Goal: Contribute content

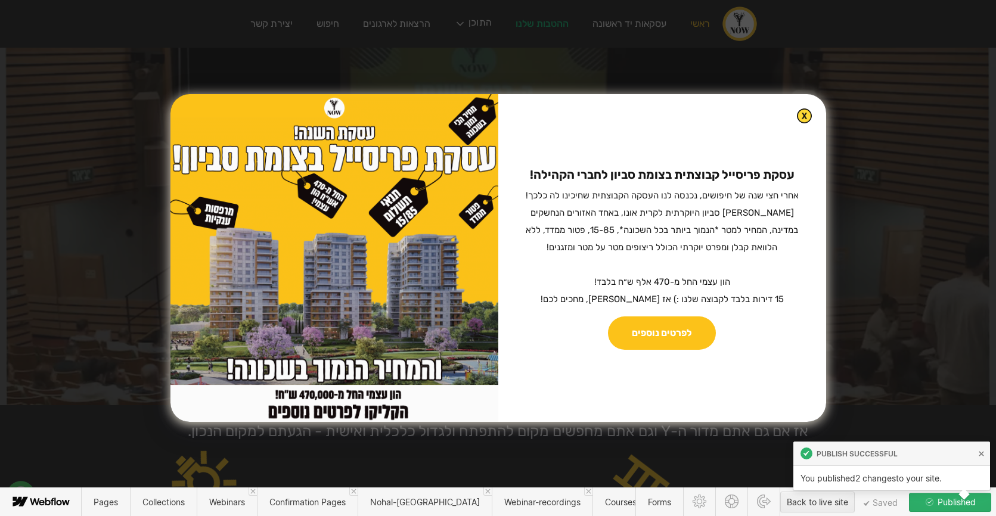
scroll to position [93, 0]
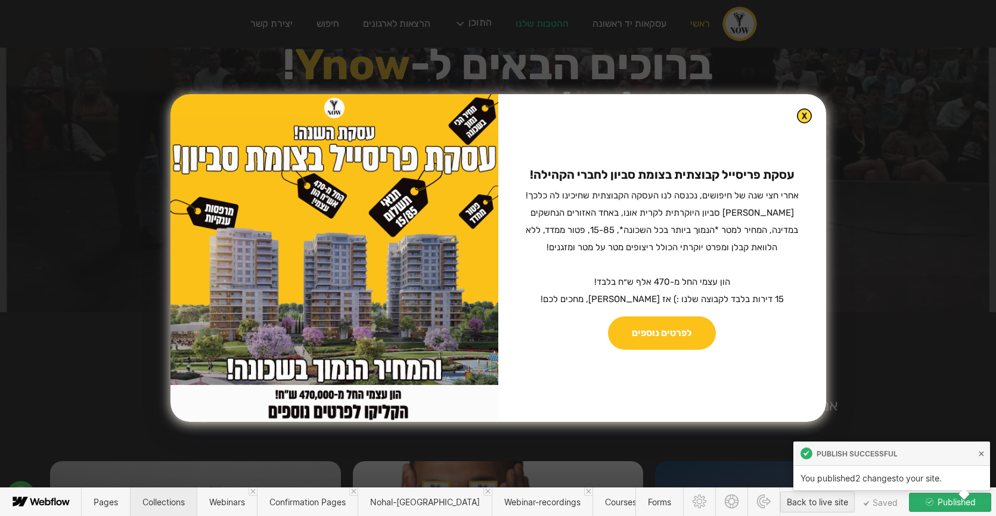
click at [165, 496] on span "Collections" at bounding box center [163, 501] width 67 height 29
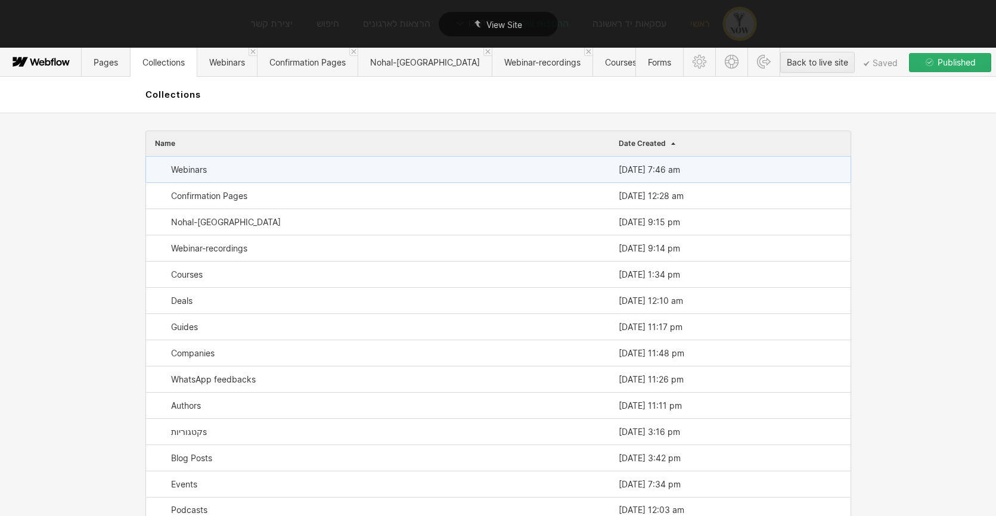
click at [205, 169] on div "Webinars" at bounding box center [189, 170] width 36 height 10
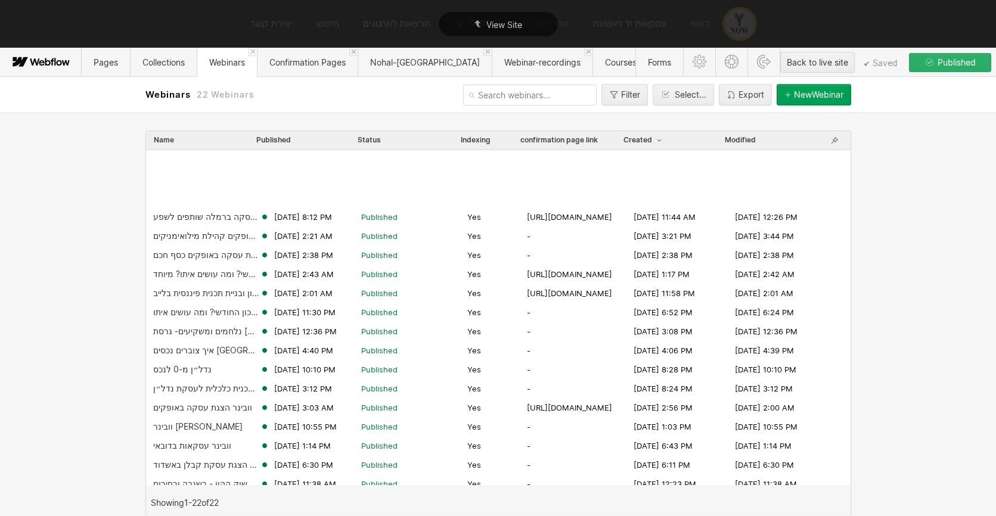
scroll to position [85, 0]
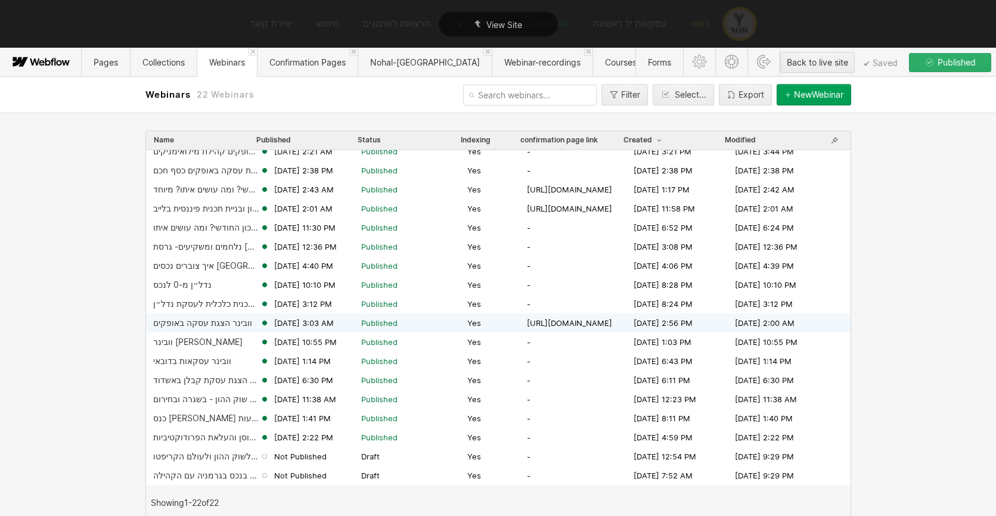
click at [217, 322] on div "וובינר הצגת עסקה באופקים" at bounding box center [202, 323] width 99 height 10
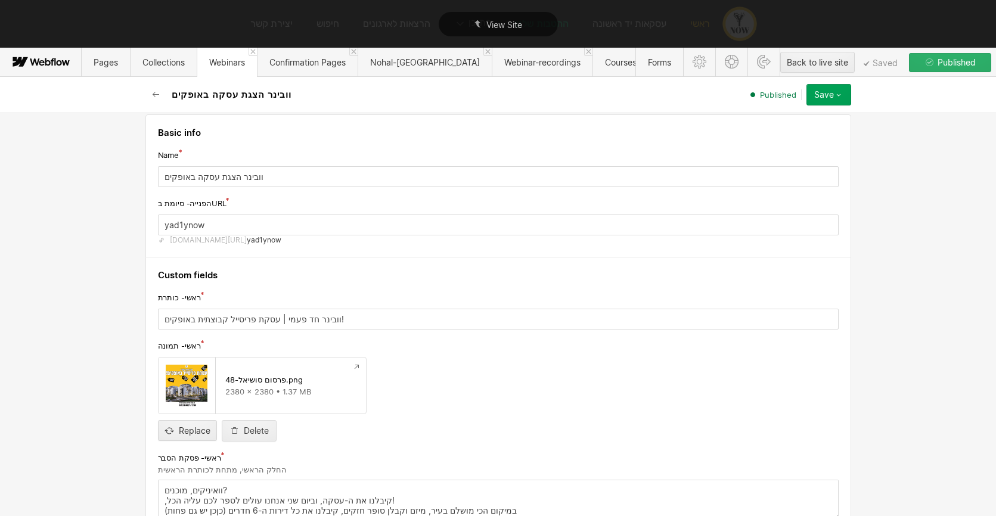
scroll to position [0, 0]
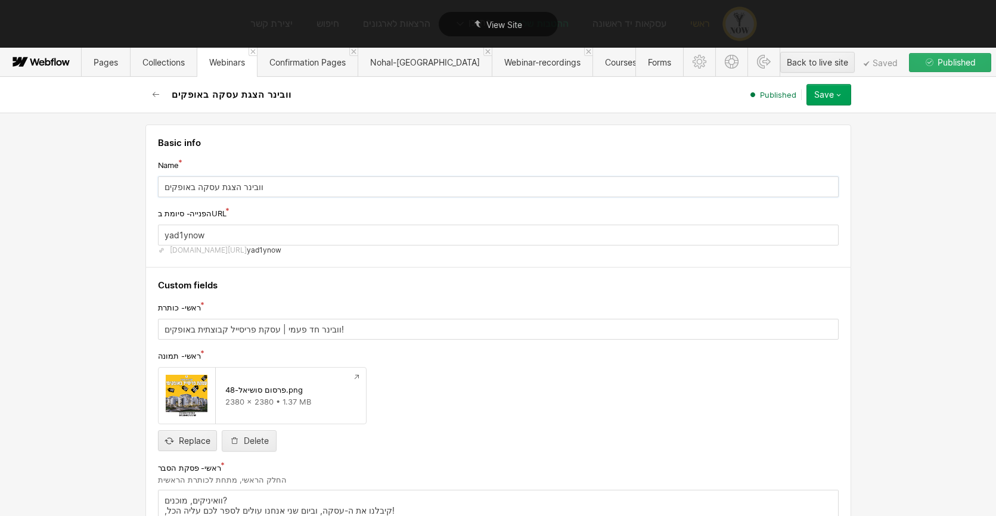
click at [239, 190] on input "וובינר הצגת עסקה באופקים" at bounding box center [498, 186] width 681 height 21
click at [194, 189] on input "וובינר הצגת עסקה באופקים" at bounding box center [498, 186] width 681 height 21
drag, startPoint x: 187, startPoint y: 188, endPoint x: 156, endPoint y: 188, distance: 31.6
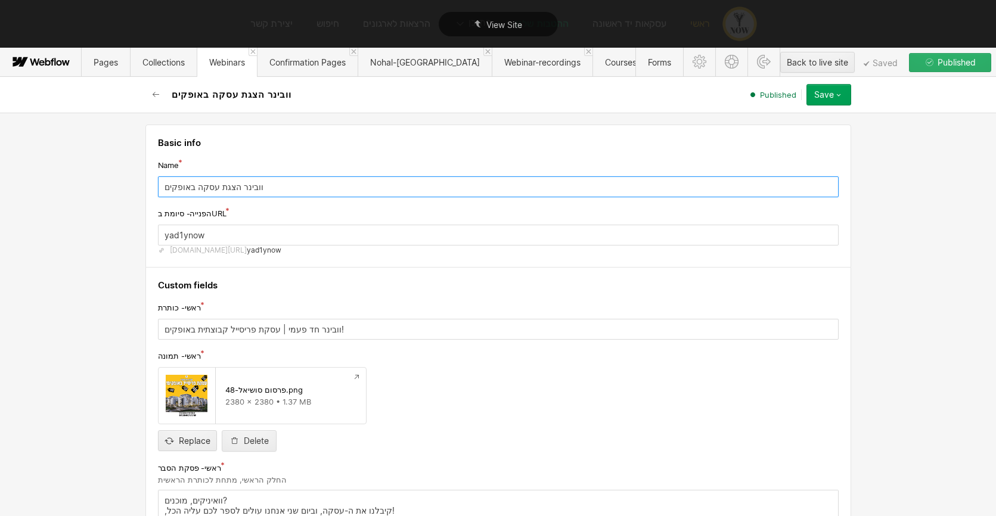
click at [156, 188] on div "Basic info Name וובינר הצגת עסקה באופקים הפנייה- סיומת בURL yad1ynow www.ynow.c…" at bounding box center [498, 196] width 706 height 143
type input "וובינר הצגת עסקה בצומת סביון"
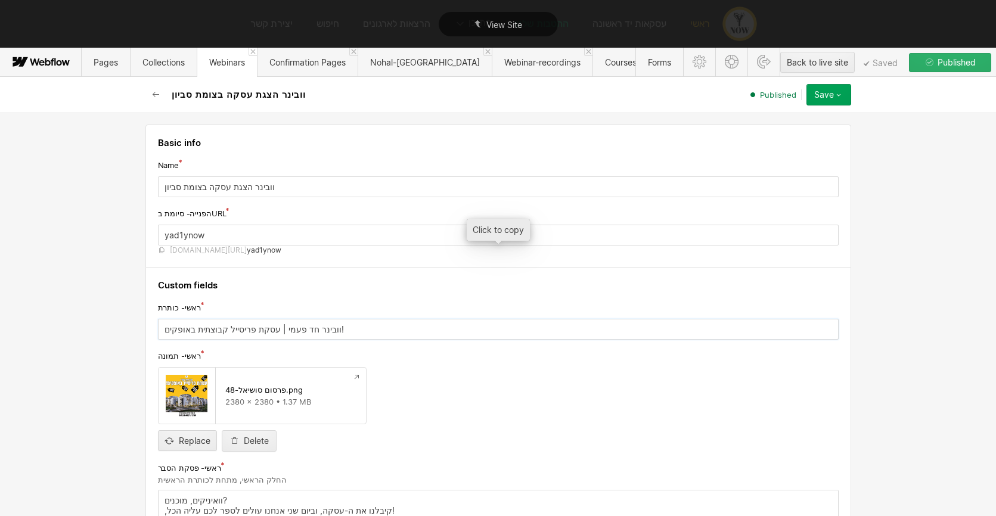
drag, startPoint x: 184, startPoint y: 331, endPoint x: 163, endPoint y: 331, distance: 21.5
click at [163, 331] on input "וובינר חד פעמי | עסקת פריסייל קבוצתית באופקים!" at bounding box center [498, 329] width 681 height 21
type input "וובינר חד פעמי | עסקת פריסייל קבוצתית בצומת סביון!"
click at [203, 444] on input "file" at bounding box center [188, 430] width 58 height 39
type input "C:\fakepath\פרסום סושיאל-56.png"
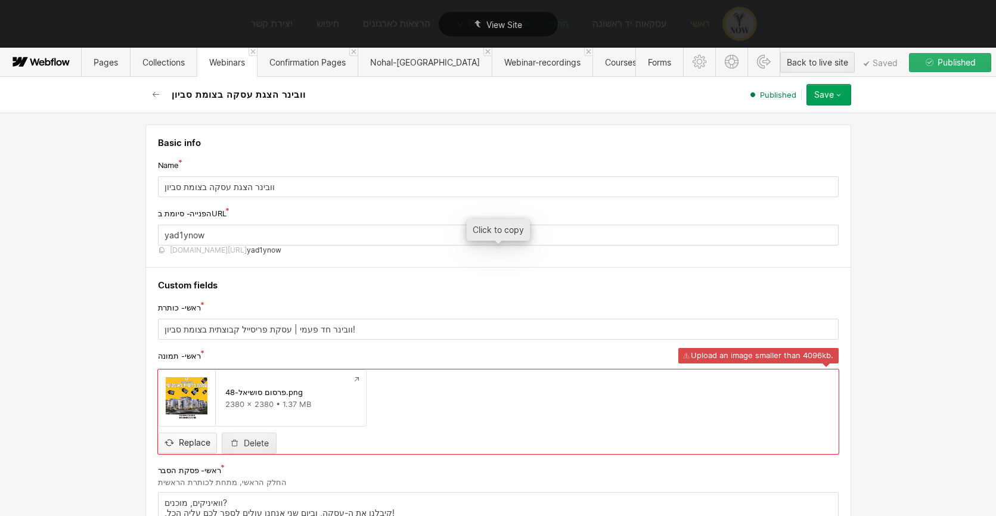
click at [183, 442] on input "file" at bounding box center [188, 433] width 58 height 39
type input "C:\fakepath\פרסום סושיאל-57.png"
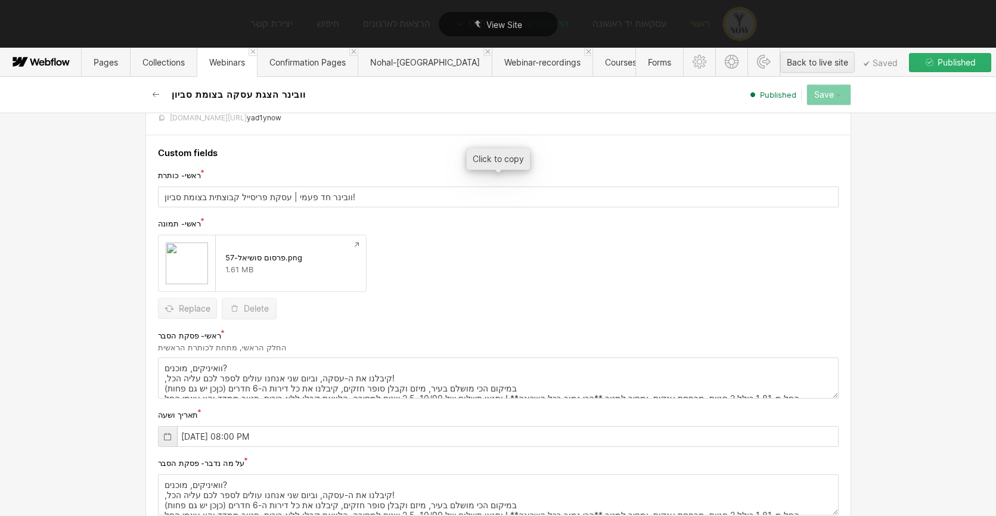
scroll to position [148, 0]
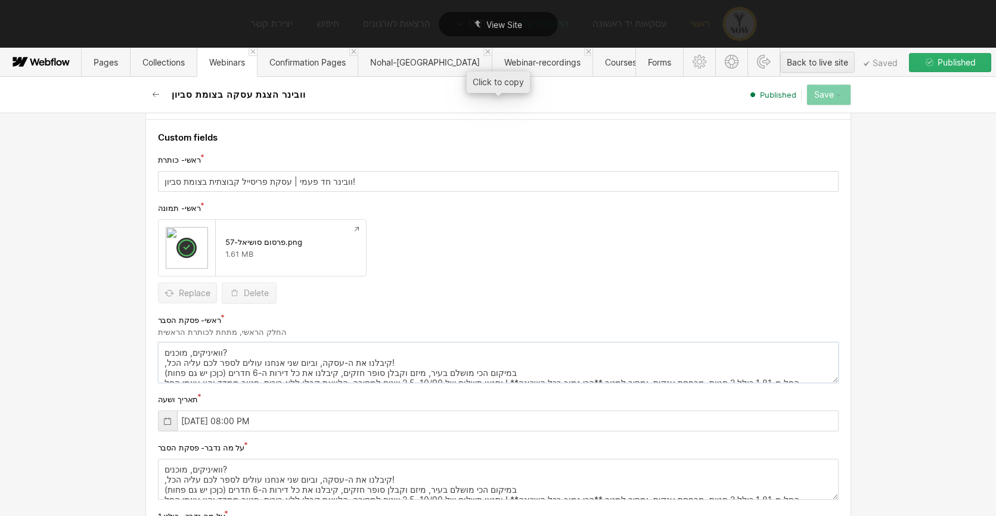
click at [212, 361] on textarea "וואיניקים, מוכנים? ,קיבלנו את ה-עסקה, וביום שני אנחנו עולים לספר לכם עליה הכל! …" at bounding box center [498, 362] width 681 height 41
click at [400, 371] on textarea "וואיניקים, מוכנים? ,קיבלנו את ה-עסקה, וביום שני אנחנו עולים לספר לכם עליה הכל! …" at bounding box center [498, 362] width 681 height 41
paste textarea "וייייייי עסקה מעולה + ובפעם הראשונה- ללא עמלת תיווך כלל! כמה זמן חיפשתי לקהילה …"
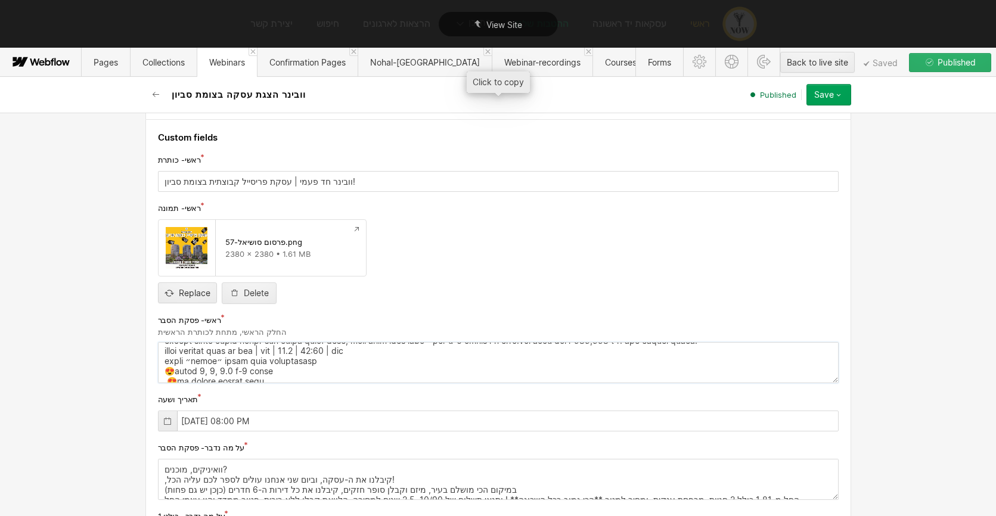
scroll to position [41, 0]
click at [277, 371] on textarea at bounding box center [498, 362] width 681 height 41
click at [171, 372] on textarea at bounding box center [498, 362] width 681 height 41
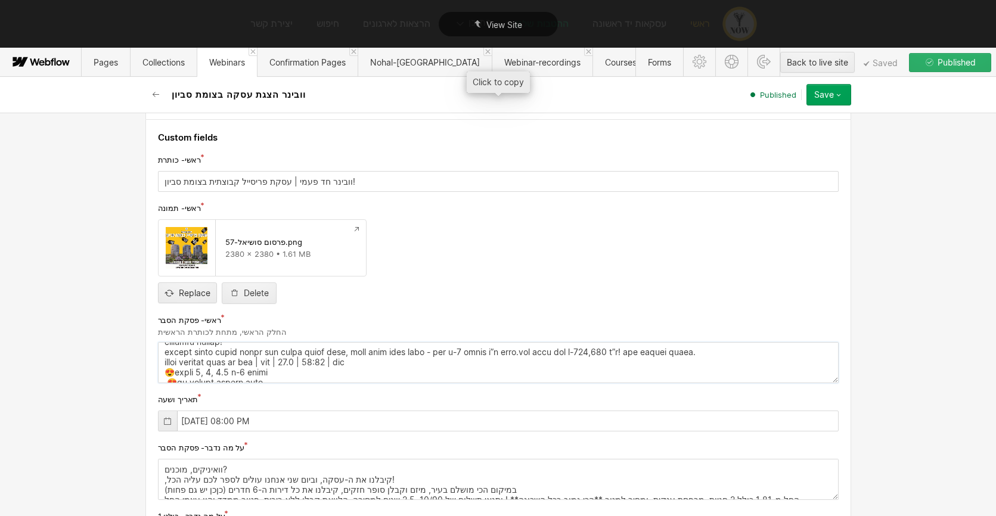
click at [171, 372] on textarea at bounding box center [498, 362] width 681 height 41
click at [170, 373] on textarea at bounding box center [498, 362] width 681 height 41
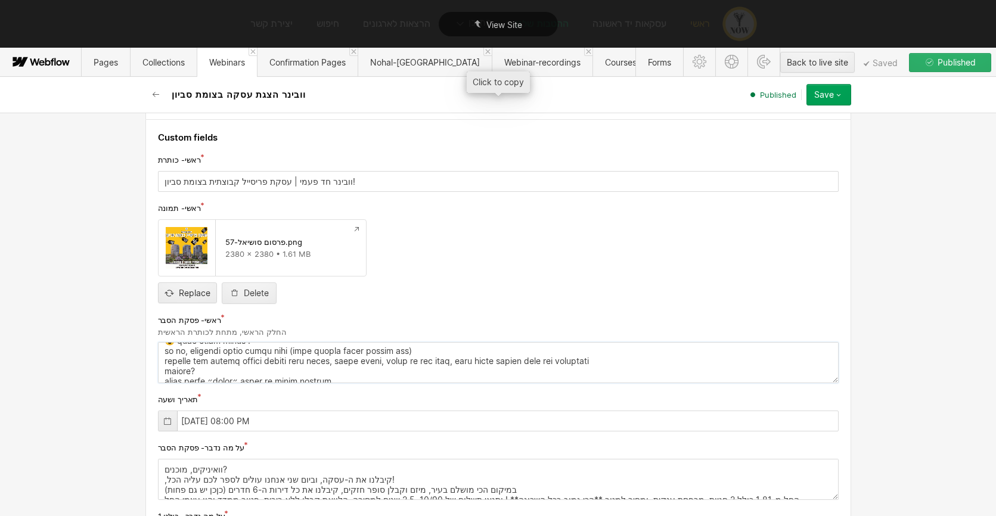
click at [169, 372] on textarea at bounding box center [498, 362] width 681 height 41
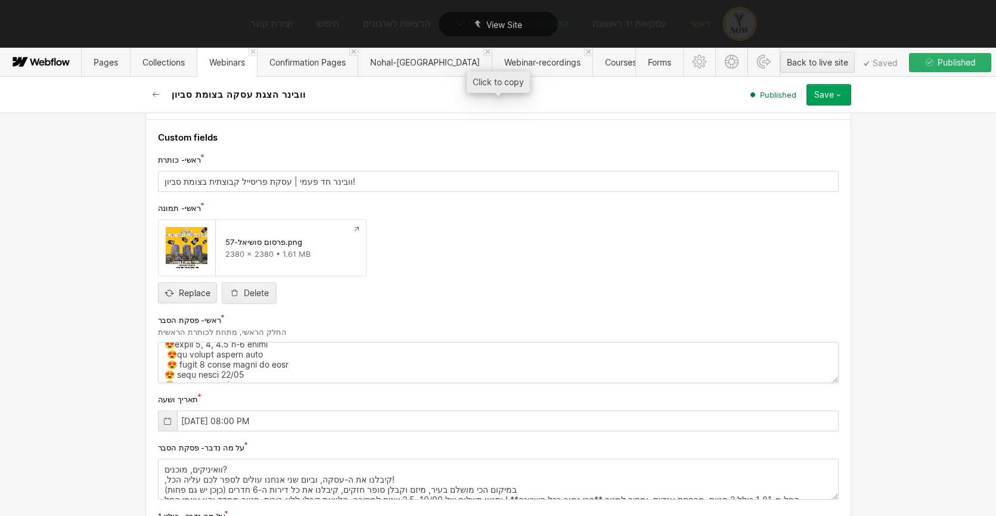
scroll to position [64, 0]
click at [171, 355] on textarea at bounding box center [498, 362] width 681 height 41
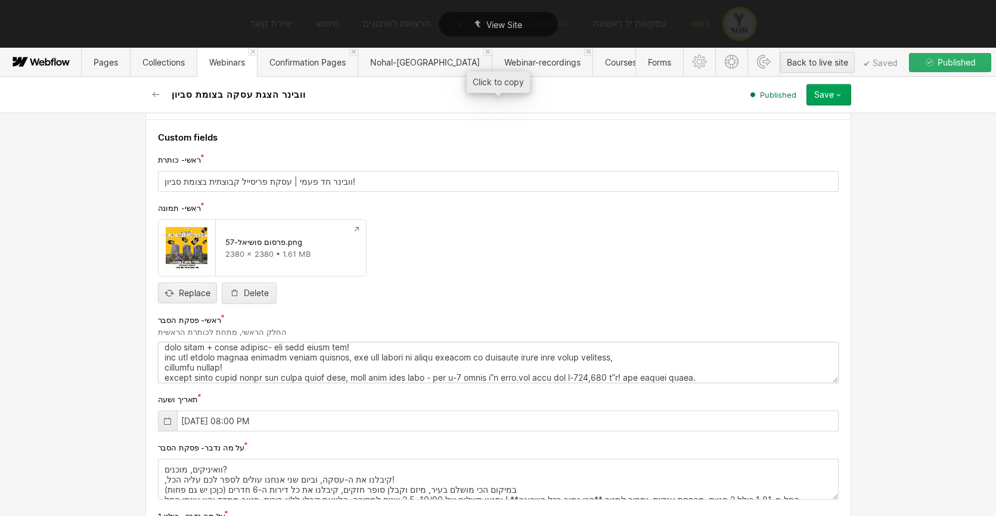
scroll to position [0, 0]
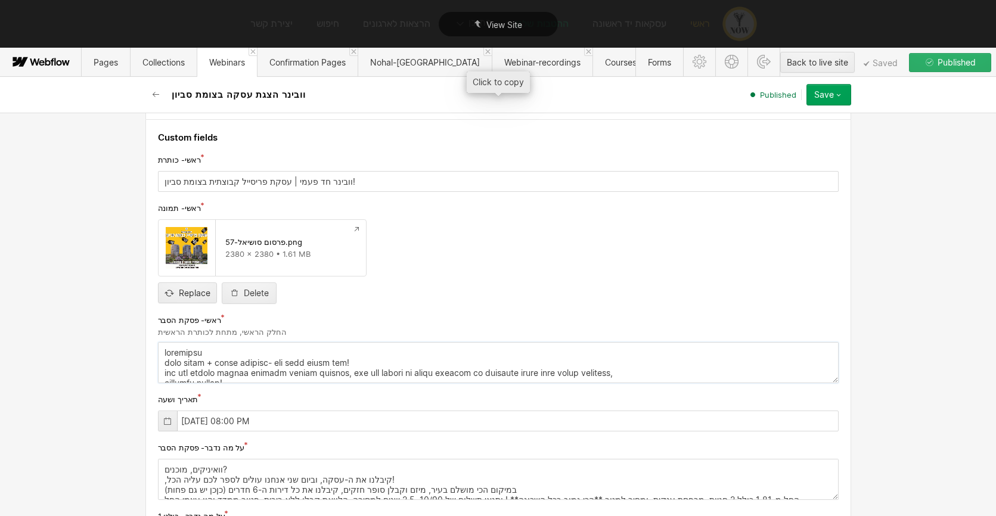
drag, startPoint x: 175, startPoint y: 349, endPoint x: 167, endPoint y: 349, distance: 7.7
click at [167, 349] on textarea at bounding box center [498, 362] width 681 height 41
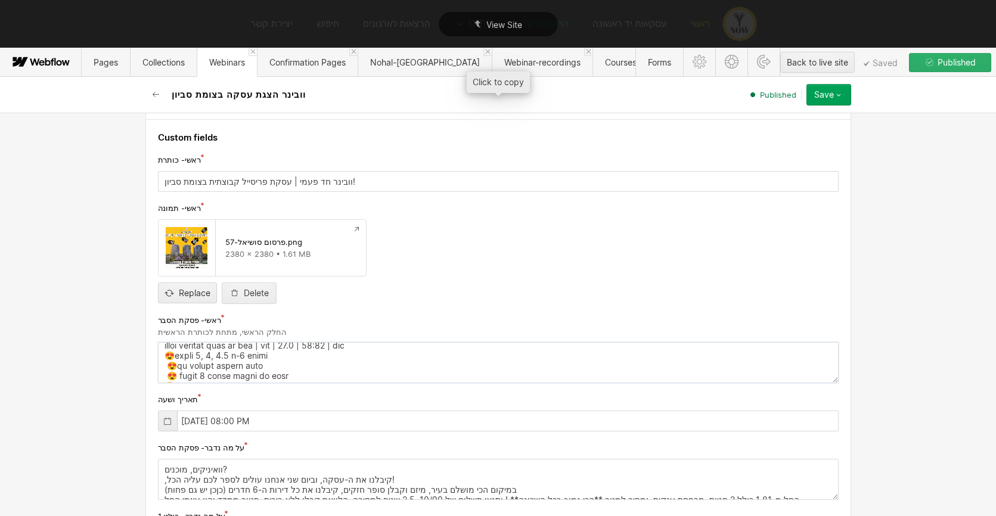
scroll to position [60, 0]
click at [167, 355] on textarea at bounding box center [498, 362] width 681 height 41
click at [171, 354] on textarea at bounding box center [498, 362] width 681 height 41
click at [173, 362] on textarea at bounding box center [498, 362] width 681 height 41
click at [175, 371] on textarea at bounding box center [498, 362] width 681 height 41
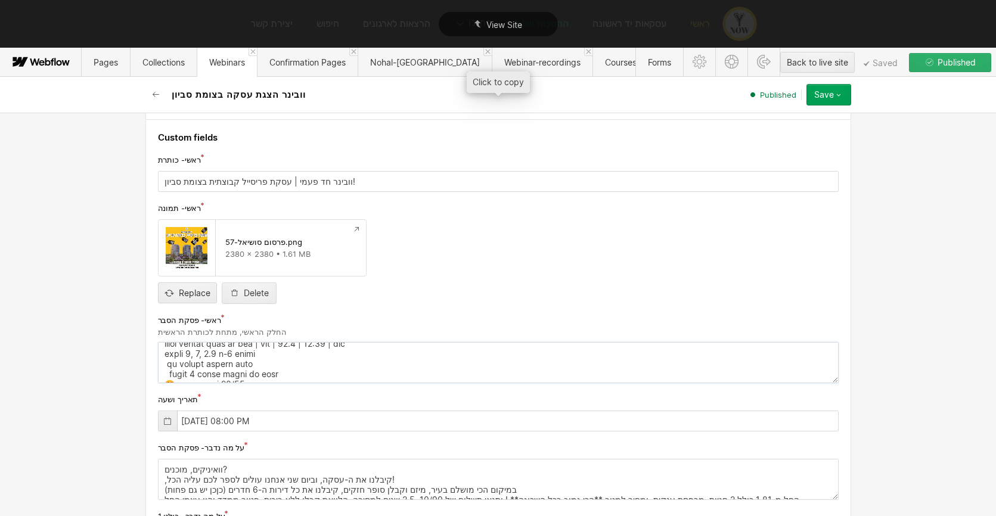
scroll to position [73, 0]
click at [172, 369] on textarea at bounding box center [498, 362] width 681 height 41
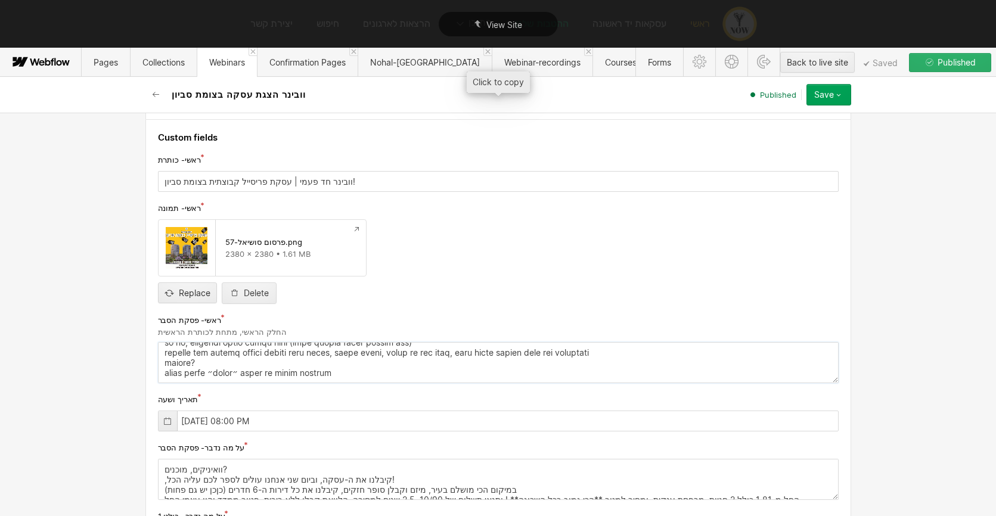
drag, startPoint x: 166, startPoint y: 377, endPoint x: 176, endPoint y: 377, distance: 9.5
click at [176, 377] on textarea at bounding box center [498, 362] width 681 height 41
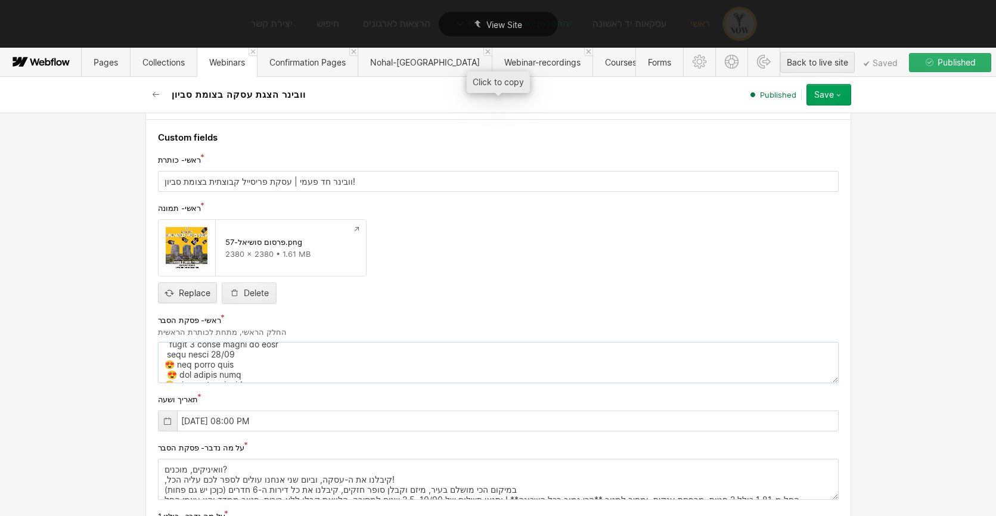
scroll to position [87, 0]
click at [167, 365] on textarea at bounding box center [498, 362] width 681 height 41
click at [170, 368] on textarea at bounding box center [498, 362] width 681 height 41
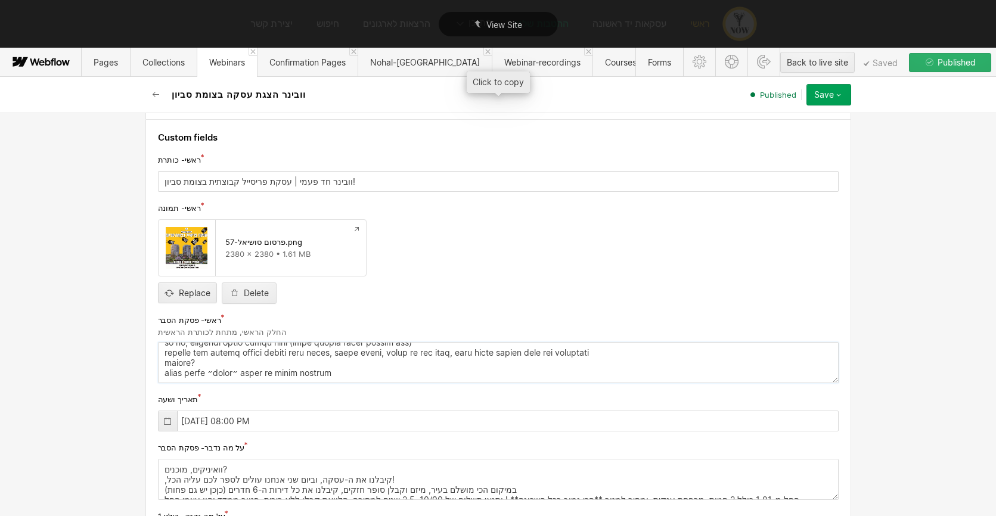
drag, startPoint x: 171, startPoint y: 377, endPoint x: 172, endPoint y: 366, distance: 10.7
click at [175, 377] on textarea at bounding box center [498, 362] width 681 height 41
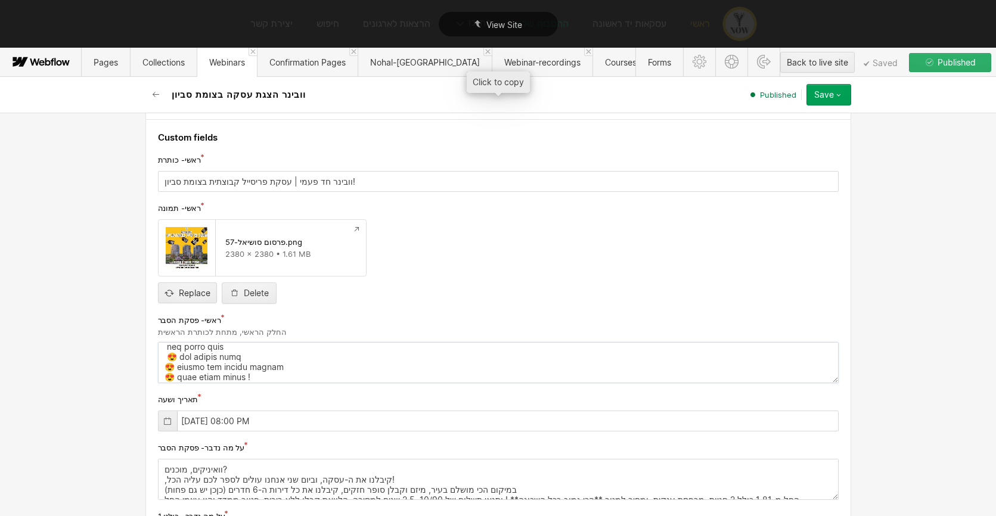
scroll to position [94, 0]
click at [170, 368] on textarea at bounding box center [498, 362] width 681 height 41
click at [175, 369] on textarea at bounding box center [498, 362] width 681 height 41
click at [171, 368] on textarea at bounding box center [498, 362] width 681 height 41
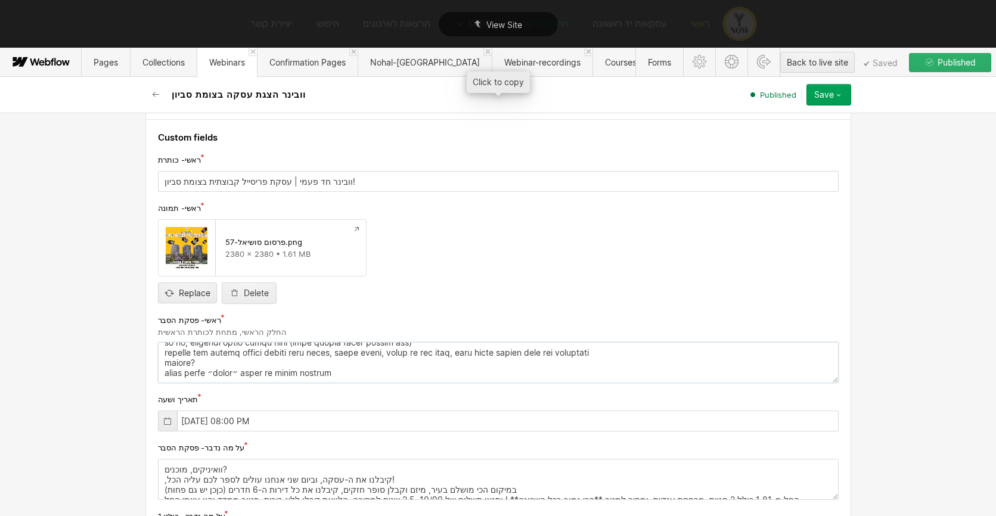
click at [172, 374] on textarea at bounding box center [498, 362] width 681 height 41
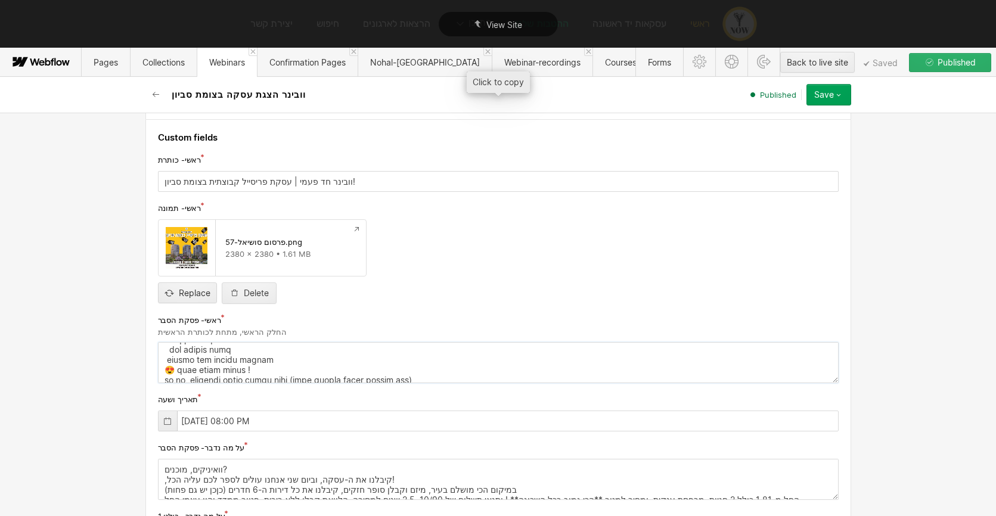
scroll to position [110, 0]
click at [167, 377] on textarea at bounding box center [498, 362] width 681 height 41
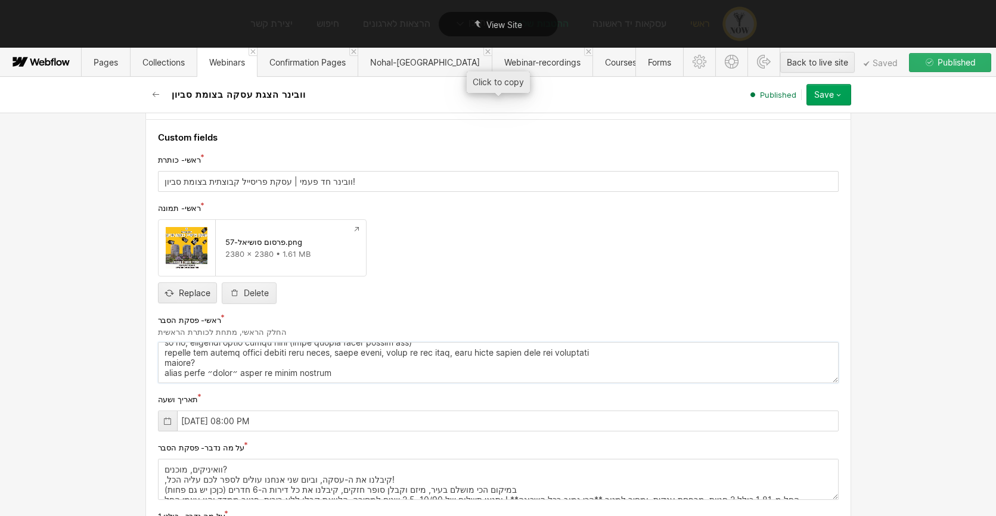
click at [170, 374] on textarea at bounding box center [498, 362] width 681 height 41
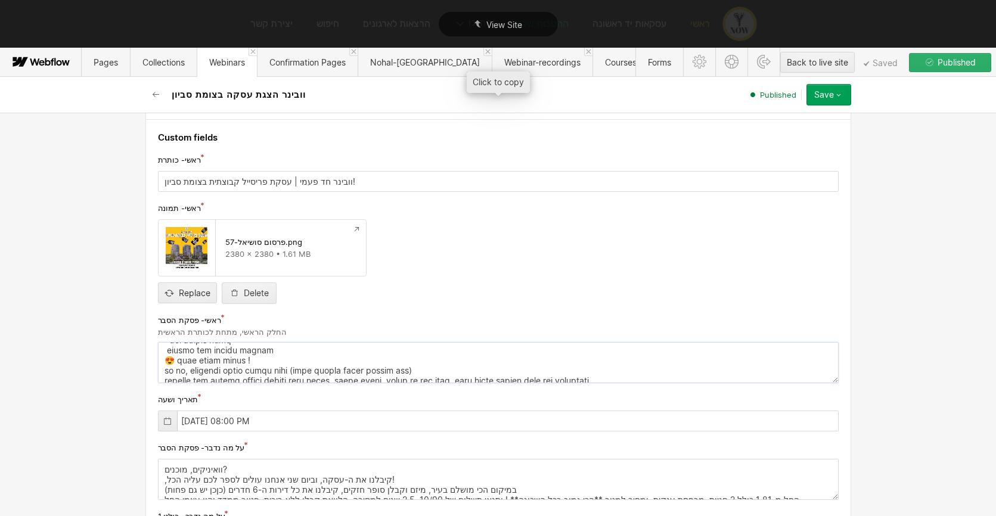
scroll to position [122, 0]
click at [167, 360] on textarea at bounding box center [498, 362] width 681 height 41
click at [172, 361] on textarea at bounding box center [498, 362] width 681 height 41
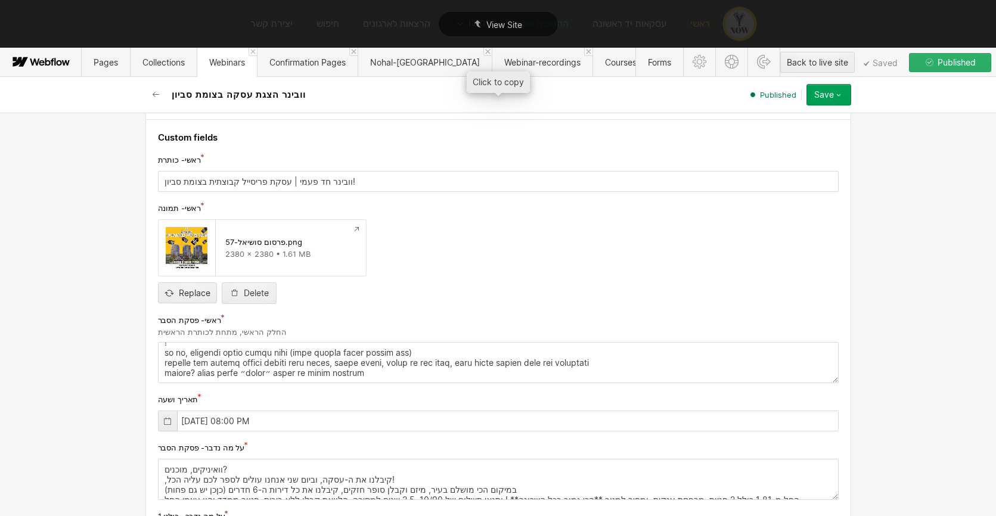
scroll to position [61, 0]
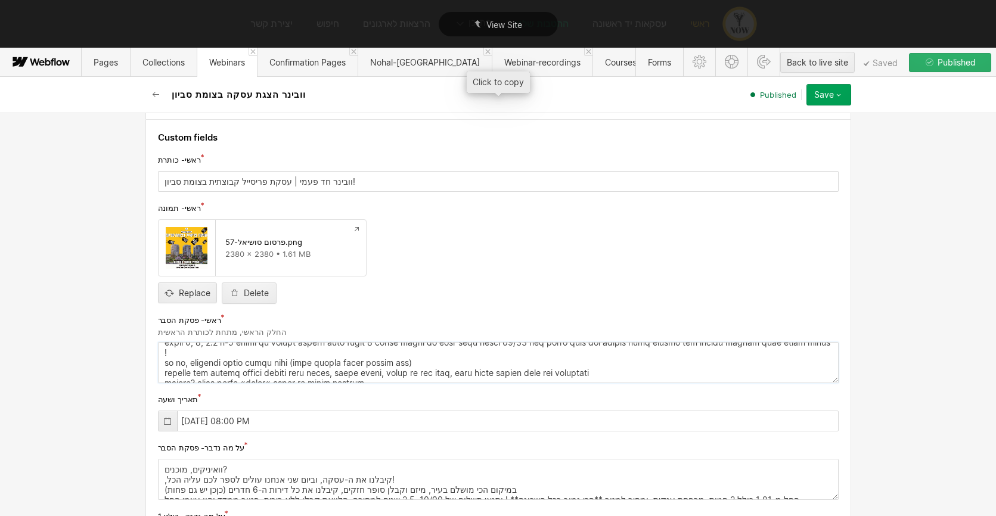
click at [290, 371] on textarea at bounding box center [498, 362] width 681 height 41
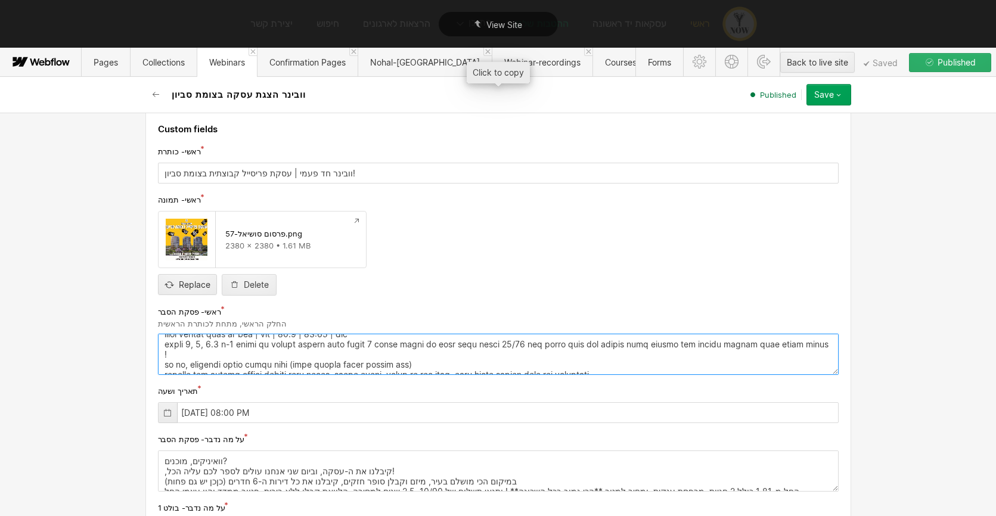
scroll to position [157, 0]
type textarea "loremipsu dolo sitam + conse adipisc- eli sedd eiusm tem! inc utl etdolo magnaa…"
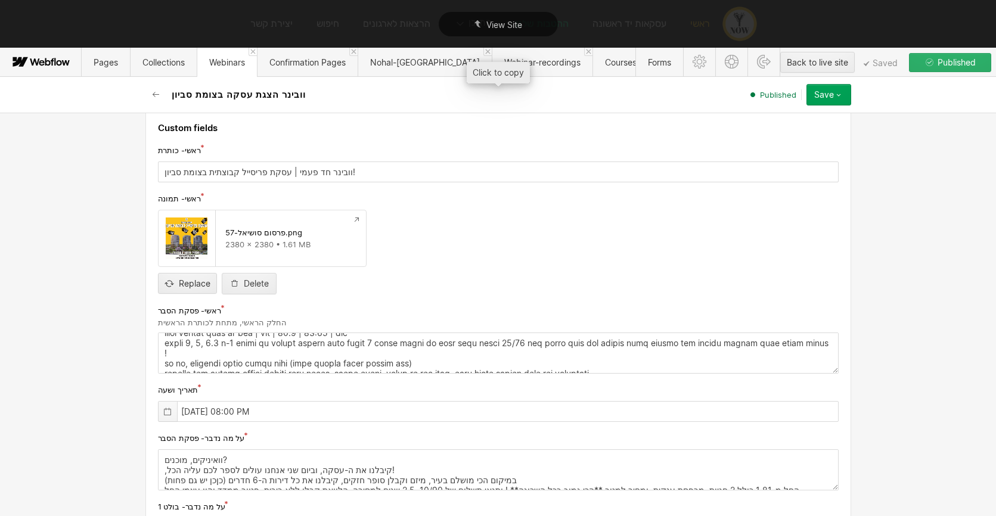
click at [169, 411] on icon at bounding box center [168, 412] width 10 height 10
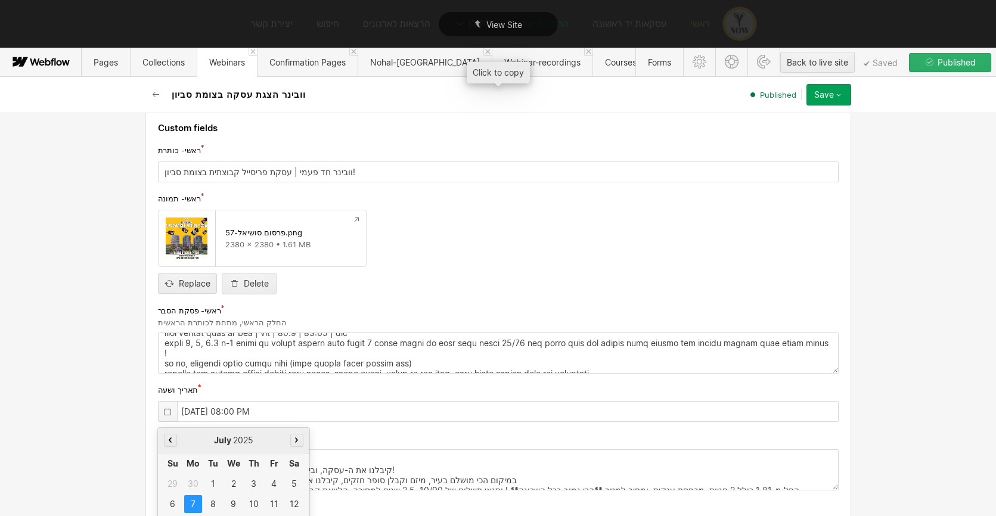
scroll to position [261, 0]
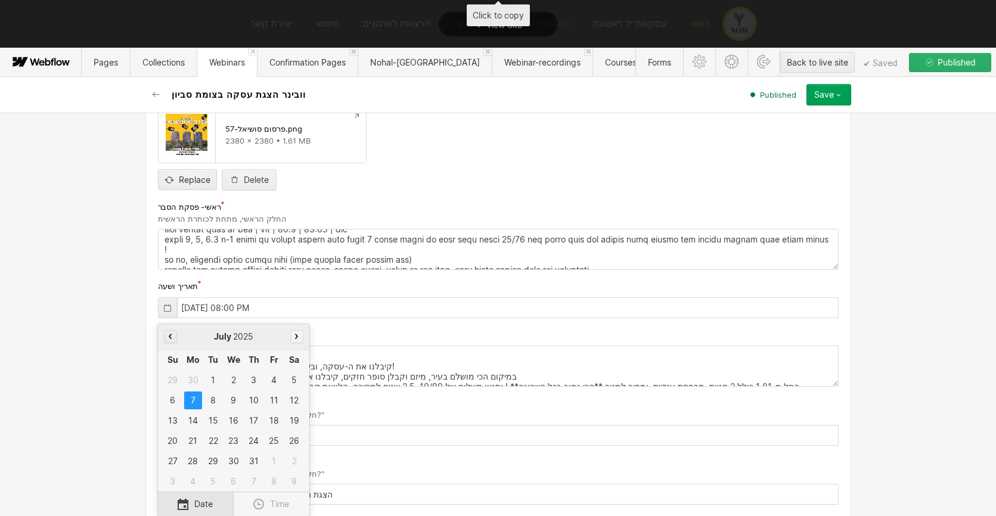
click at [301, 337] on button "button" at bounding box center [296, 336] width 13 height 13
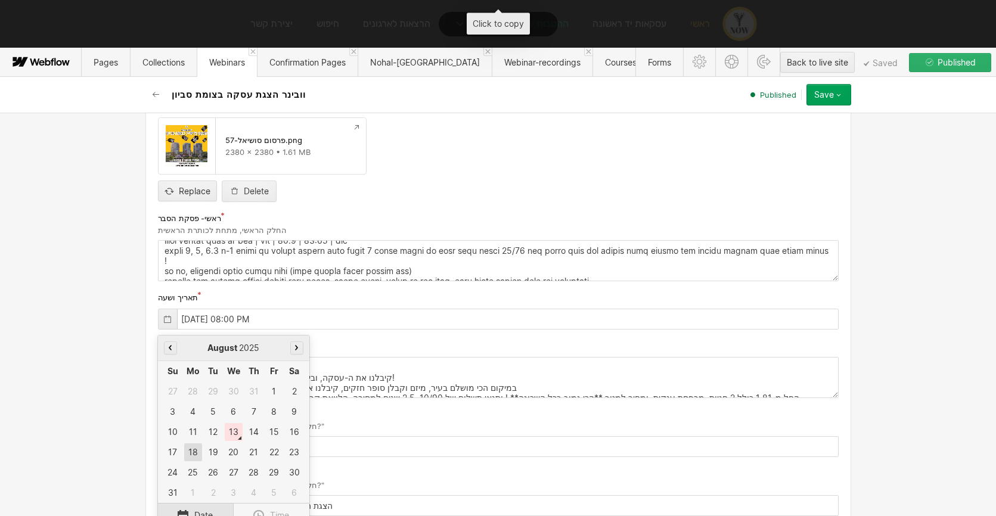
click at [192, 452] on div "18" at bounding box center [193, 452] width 18 height 18
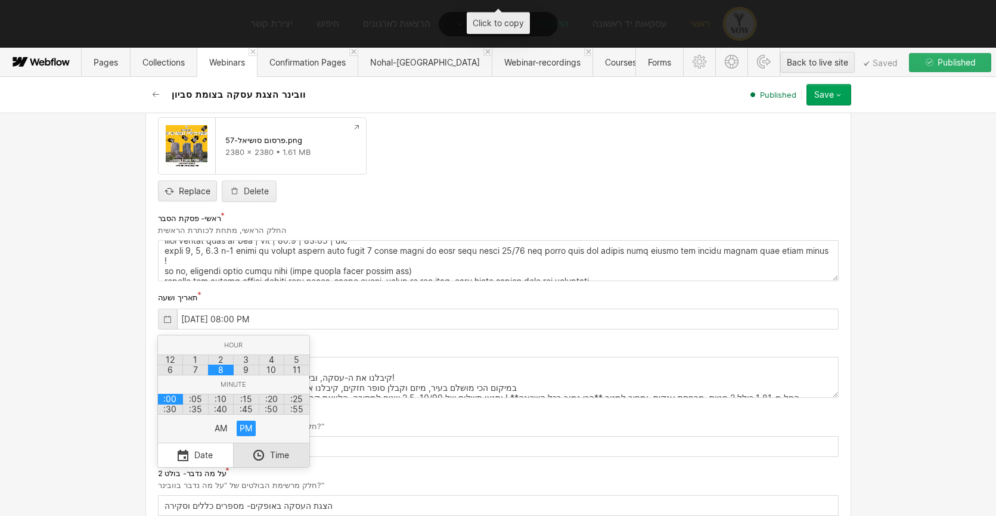
scroll to position [247, 0]
click at [193, 372] on div "7" at bounding box center [195, 372] width 26 height 11
click at [178, 409] on div ":30" at bounding box center [170, 411] width 26 height 11
type input "[DATE] 07:30 PM"
click at [400, 416] on div at bounding box center [498, 282] width 996 height 468
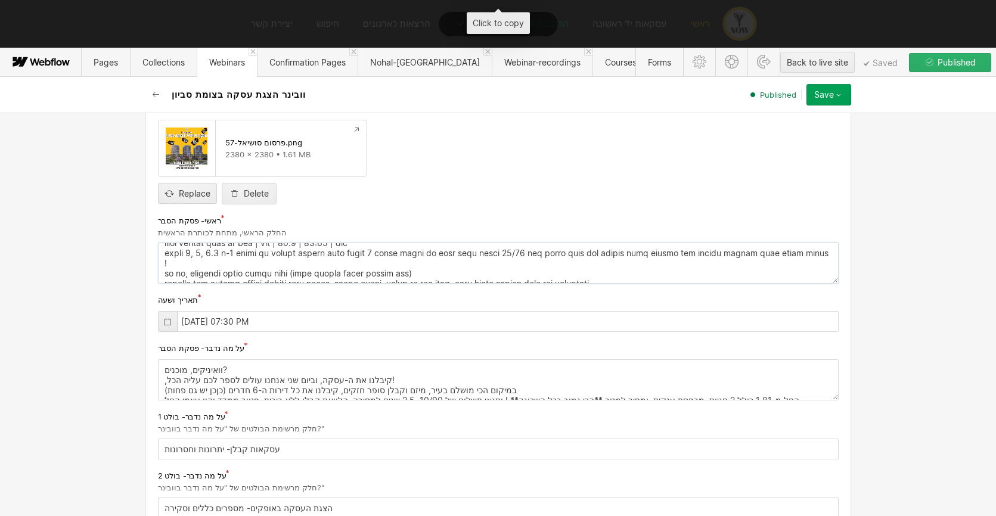
click at [317, 278] on textarea at bounding box center [498, 263] width 681 height 41
click at [302, 378] on textarea "וואיניקים, מוכנים? ,קיבלנו את ה-עסקה, וביום שני אנחנו עולים לספר לכם עליה הכל! …" at bounding box center [498, 379] width 681 height 41
paste textarea "וייייייי עסקה מעולה + ובפעם הראשונה- ללא עמלת תיווך כלל! כמה זמן חיפשתי לקהילה …"
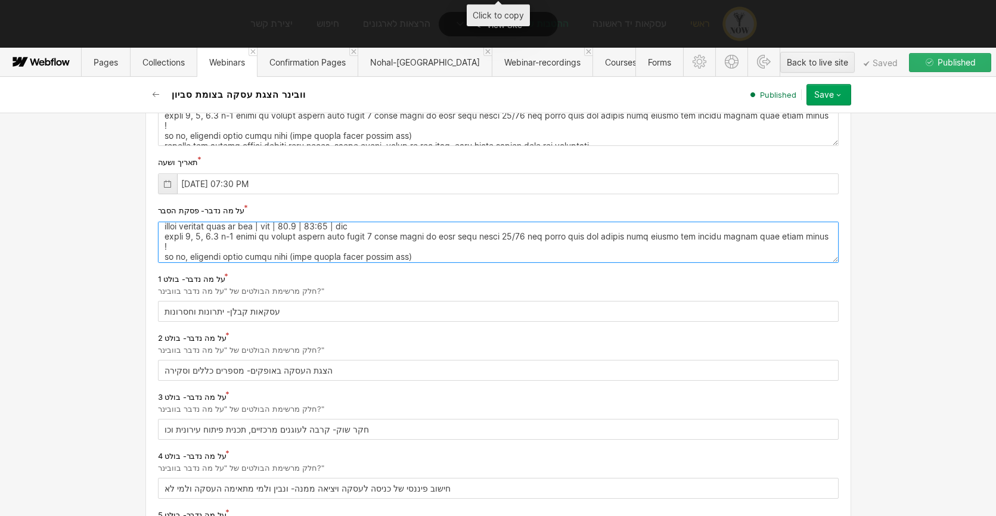
scroll to position [401, 0]
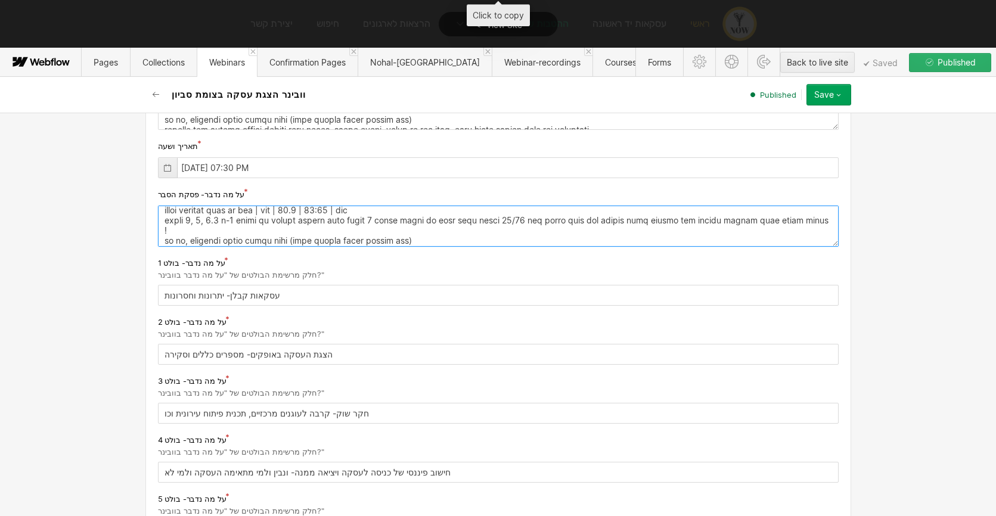
type textarea "loremipsu dolo sitam + conse adipisc- eli sedd eiusm tem! inc utl etdolo magnaa…"
drag, startPoint x: 241, startPoint y: 357, endPoint x: 266, endPoint y: 357, distance: 25.0
click at [266, 357] on input "הצגת העסקה באופקים- מספרים כללים וסקירה" at bounding box center [498, 354] width 681 height 21
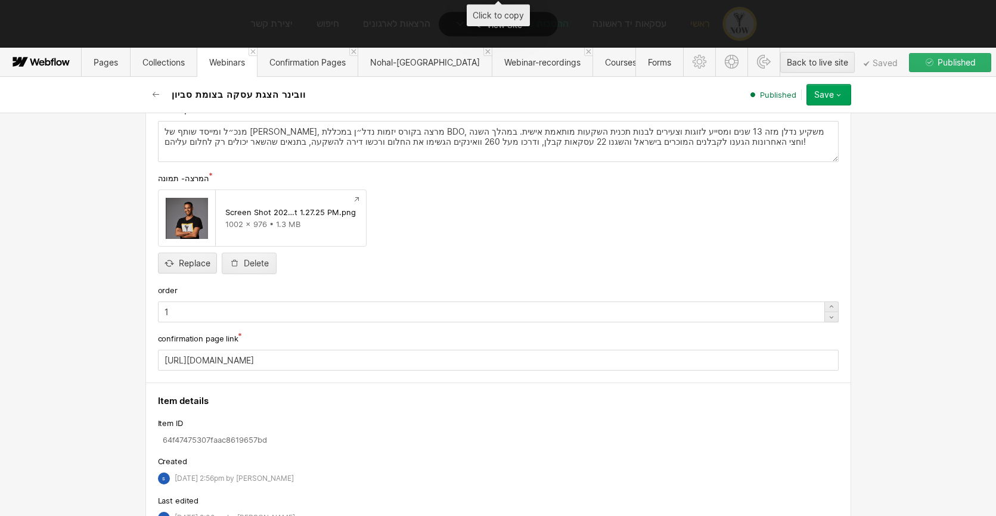
scroll to position [1015, 0]
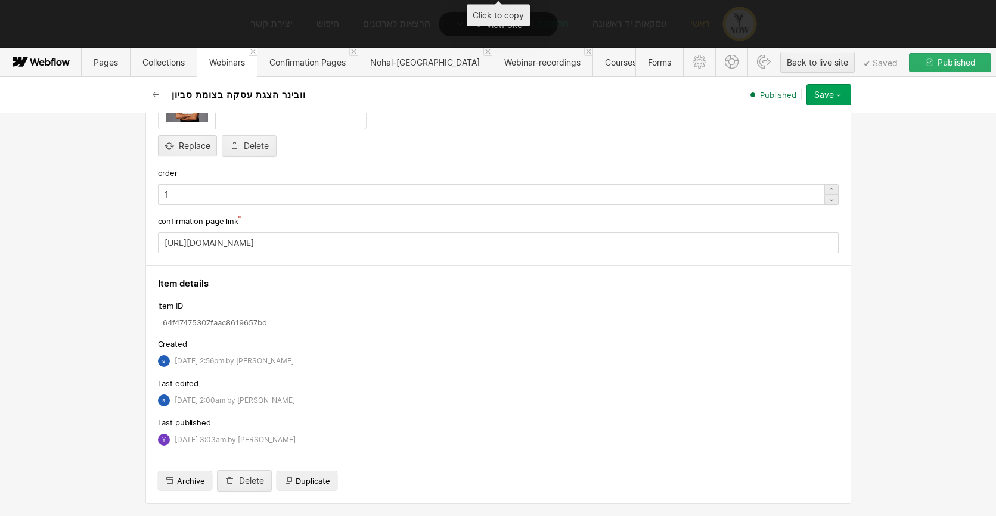
type input "הצגת העסקה בצומת סביון- מספרים כללים וסקירה"
click at [369, 241] on input "[URL][DOMAIN_NAME]" at bounding box center [498, 242] width 681 height 21
click at [827, 95] on div "Save" at bounding box center [824, 95] width 20 height 10
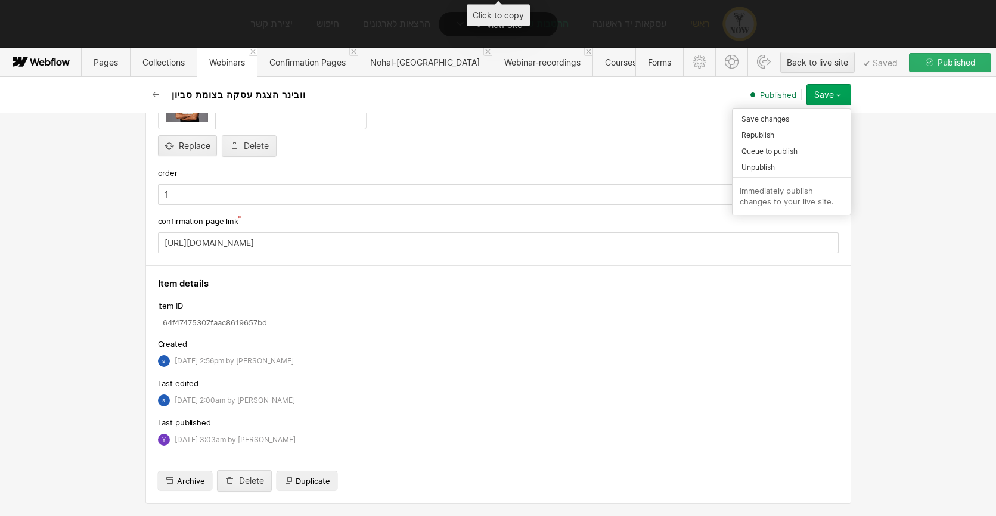
click at [781, 138] on div "Republish" at bounding box center [791, 135] width 118 height 16
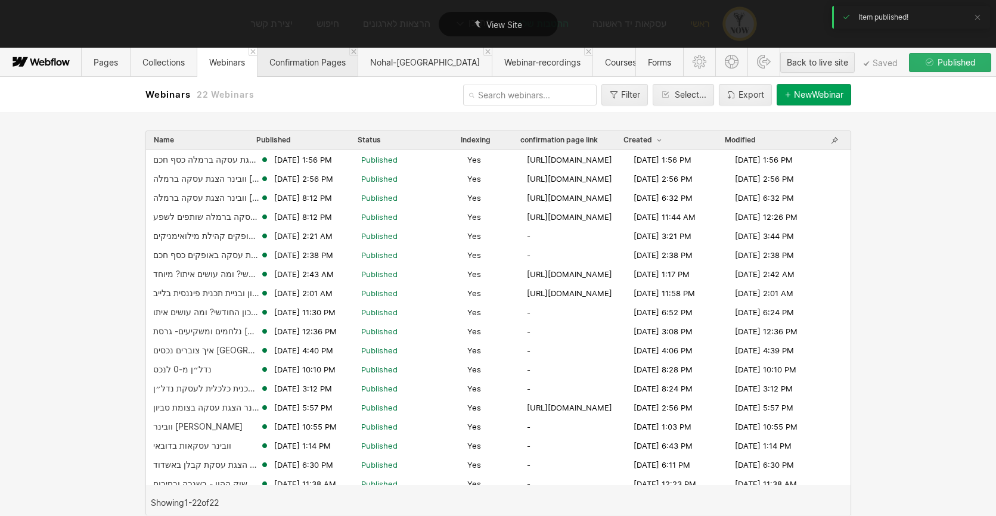
click at [294, 60] on span "Confirmation Pages" at bounding box center [307, 62] width 76 height 10
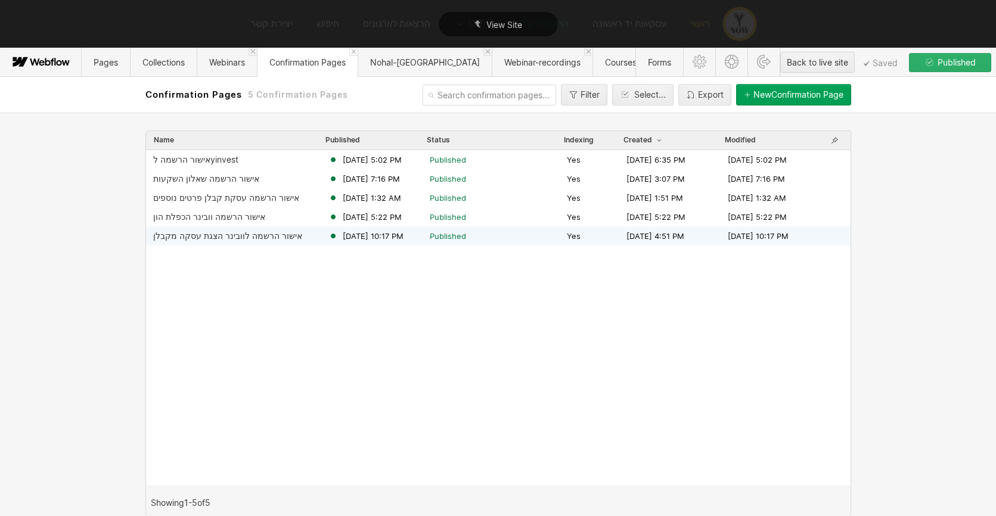
click at [232, 235] on div "אישור הרשמה לוובינר הצגת עסקה מקבלן" at bounding box center [227, 236] width 149 height 10
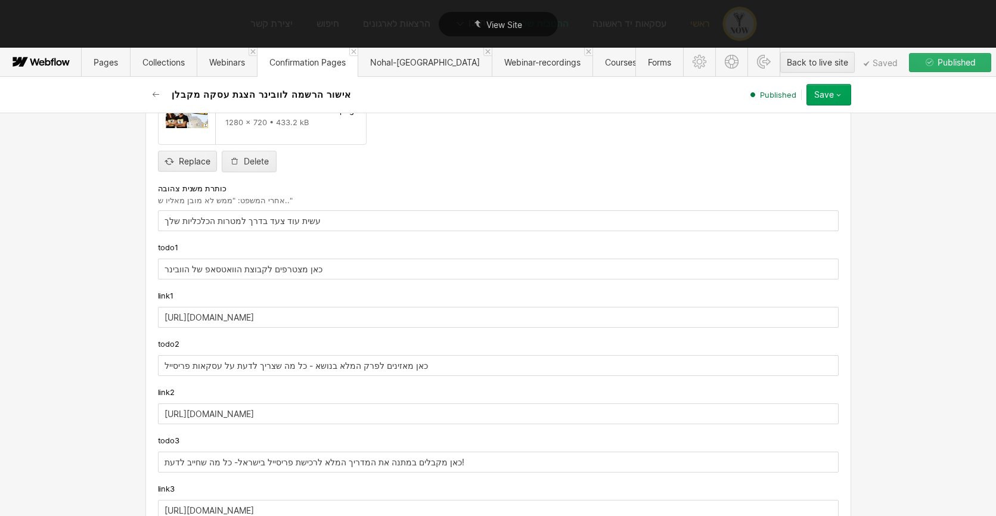
scroll to position [246, 0]
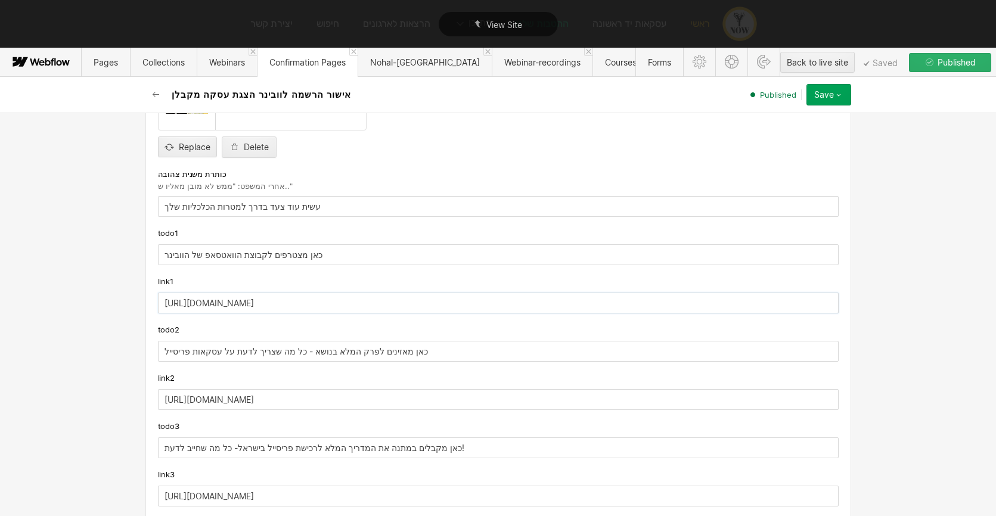
click at [255, 298] on input "https://chat.whatsapp.com/Ktamawq2tX17dMoZIJDWtS" at bounding box center [498, 303] width 681 height 21
paste input "BxIDInrHaAH9M17cludZ1v"
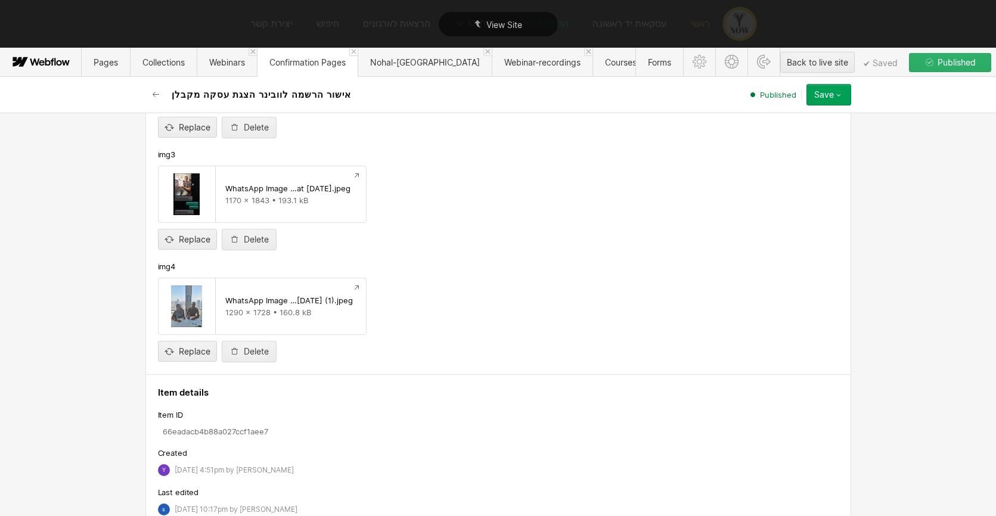
scroll to position [947, 0]
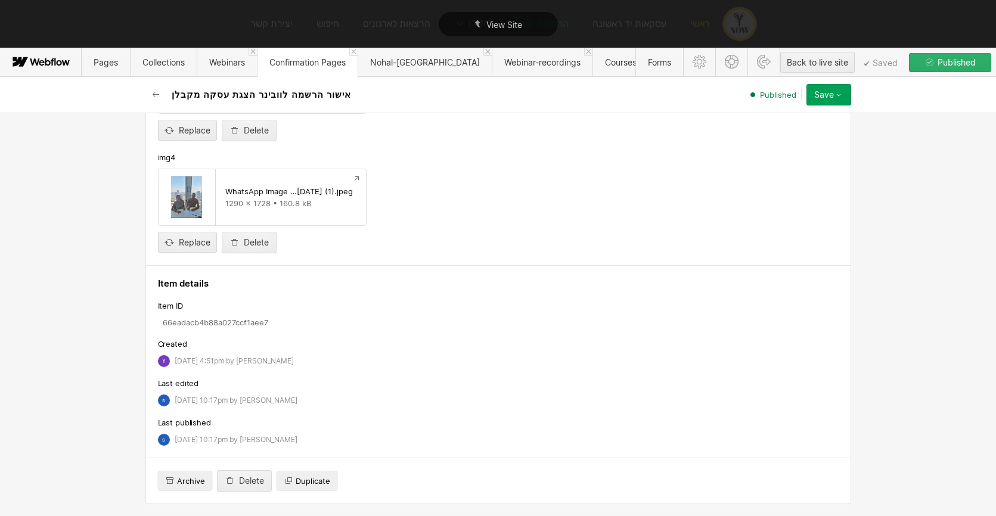
type input "https://chat.whatsapp.com/BxIDInrHaAH9M17cludZ1v"
click at [823, 100] on button "Save" at bounding box center [828, 94] width 45 height 21
click at [783, 138] on div "Republish" at bounding box center [791, 135] width 118 height 16
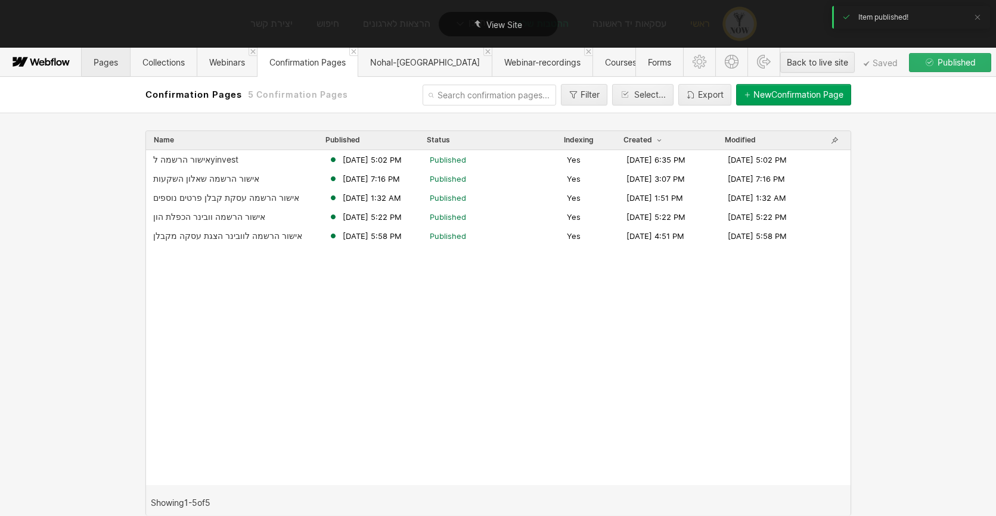
click at [116, 67] on span "Pages" at bounding box center [106, 62] width 24 height 10
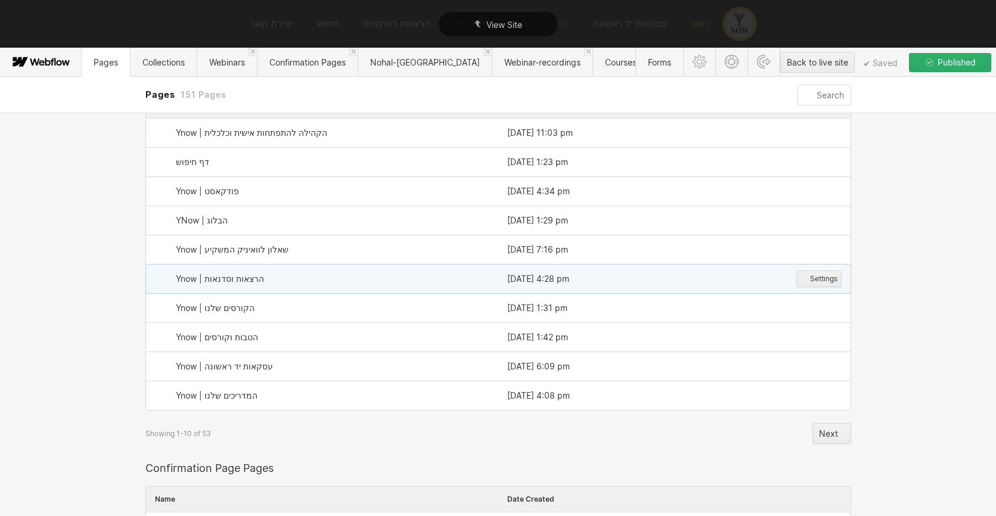
scroll to position [66, 0]
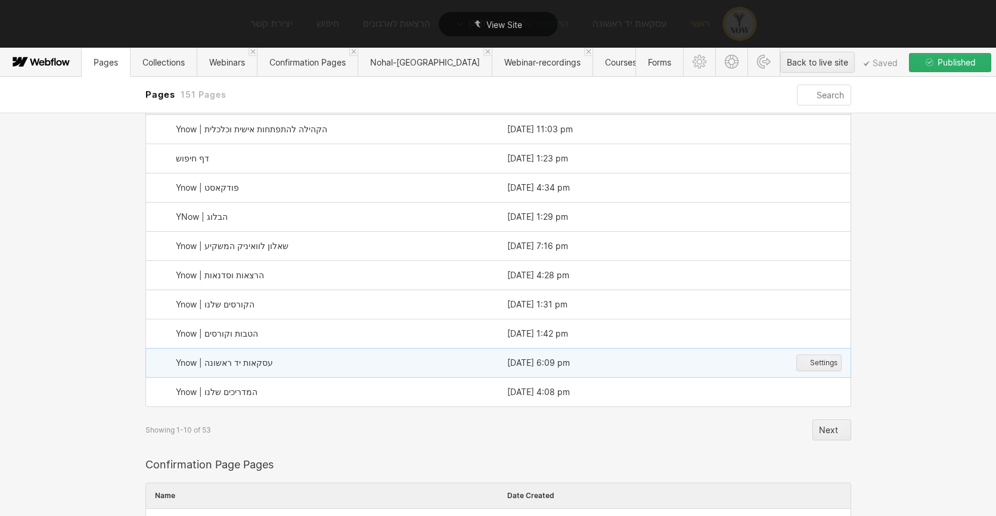
click at [259, 364] on div "Ynow | עסקאות יד ראשונה" at bounding box center [224, 363] width 97 height 10
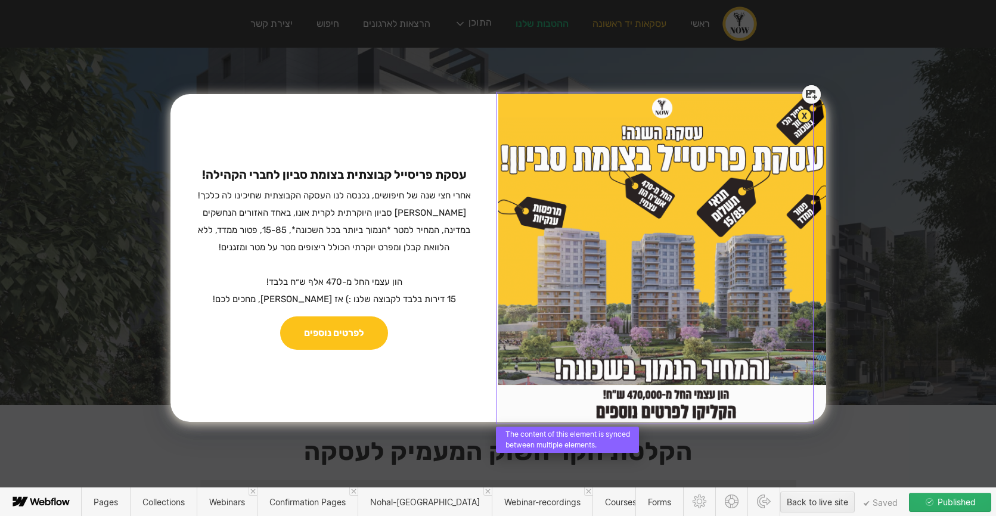
click at [809, 97] on icon at bounding box center [811, 95] width 11 height 10
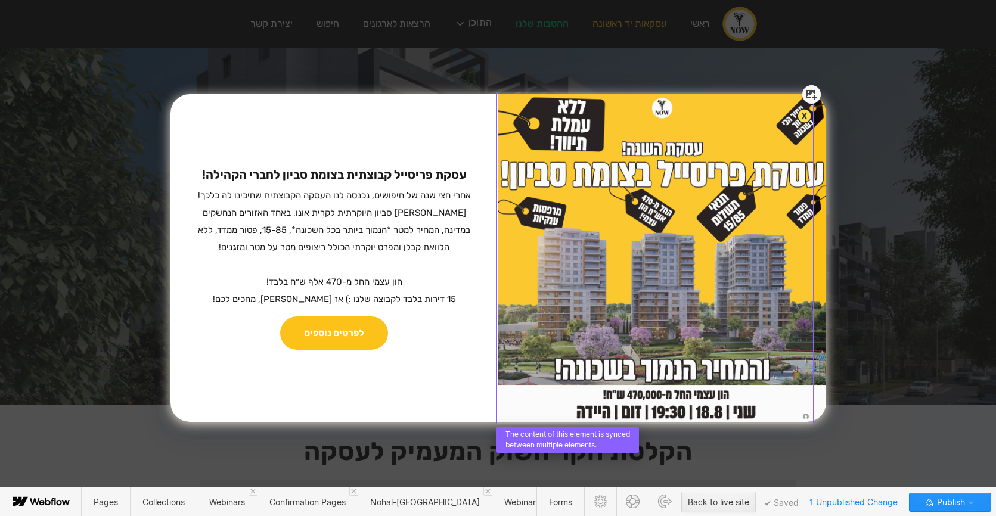
click at [812, 90] on icon at bounding box center [811, 95] width 11 height 10
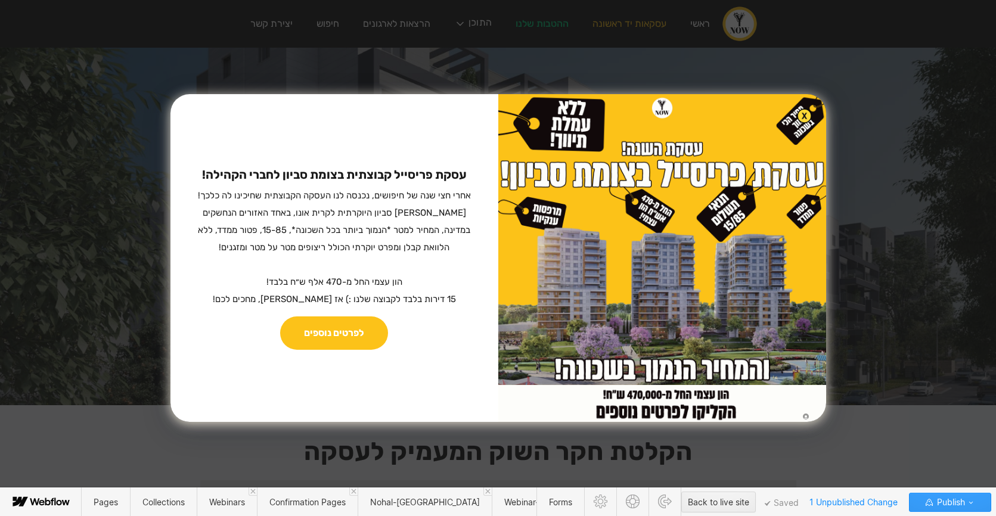
click at [949, 496] on span "Publish" at bounding box center [949, 502] width 30 height 18
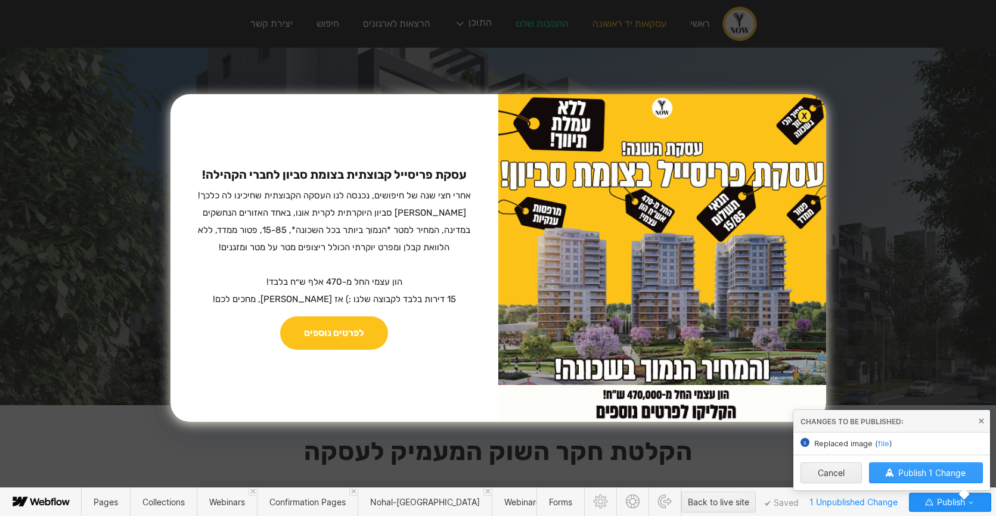
click at [932, 480] on button "Publish 1 Change" at bounding box center [926, 472] width 114 height 21
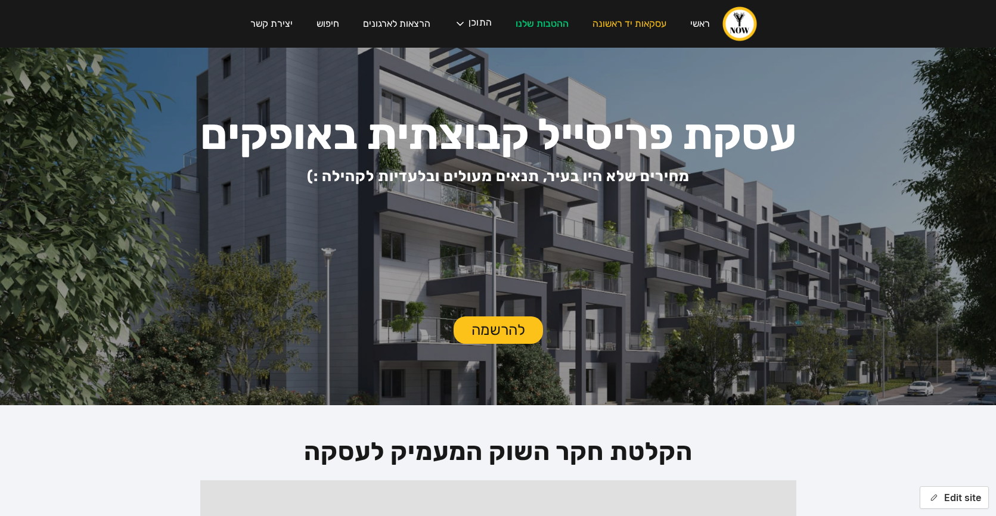
click at [945, 495] on button "Edit site" at bounding box center [954, 497] width 69 height 23
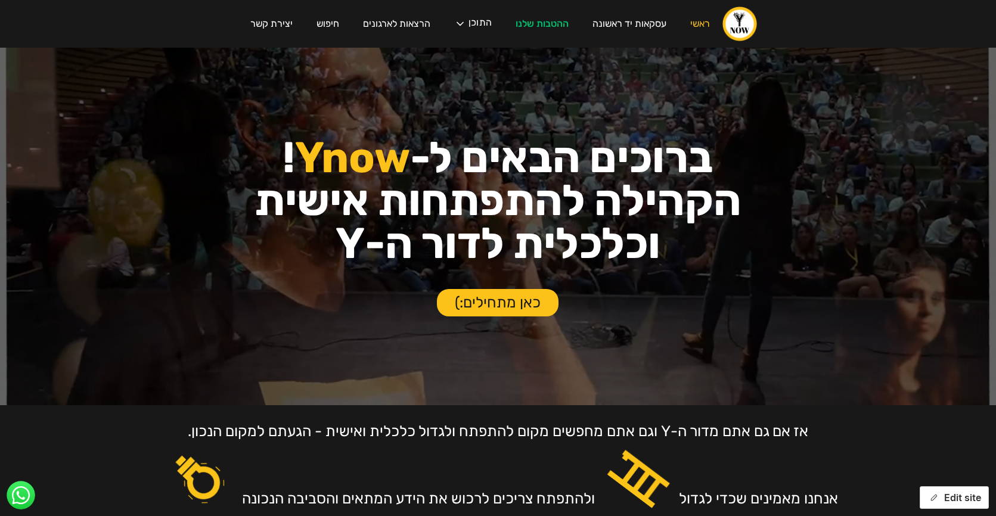
click at [975, 507] on button "Edit site" at bounding box center [954, 497] width 69 height 23
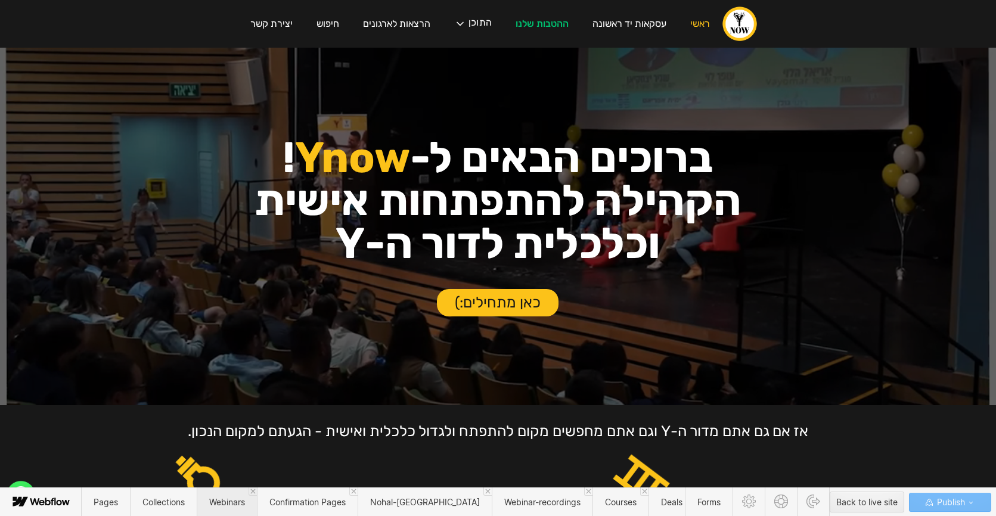
click at [237, 497] on span "Webinars" at bounding box center [227, 502] width 36 height 10
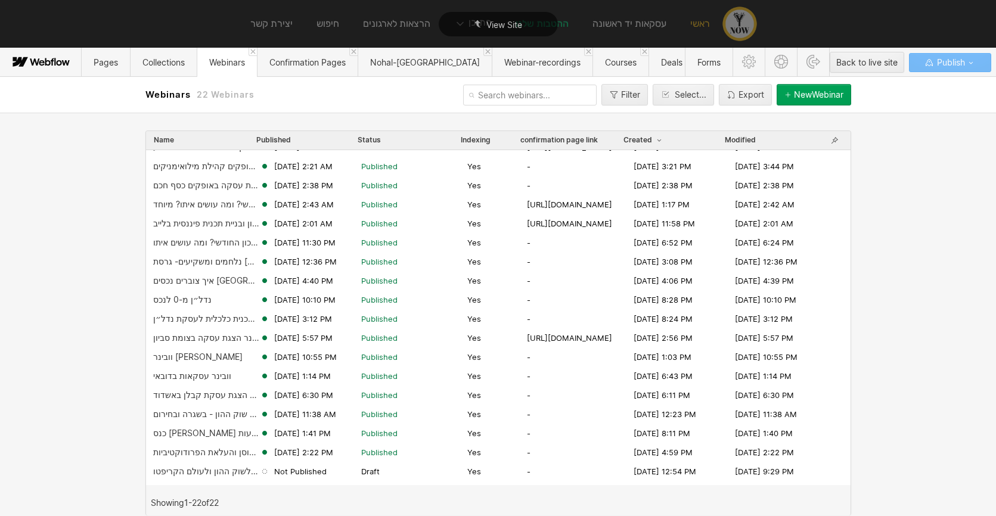
scroll to position [77, 0]
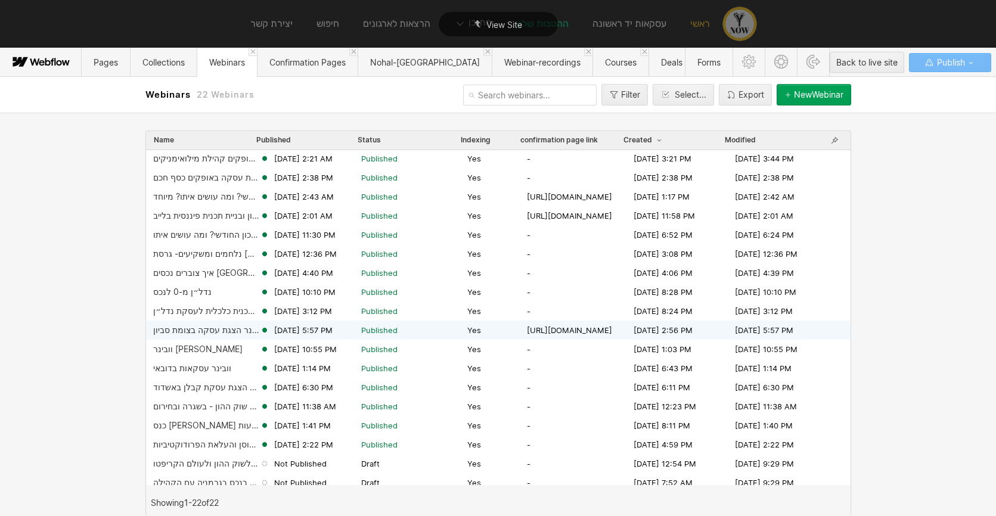
click at [228, 336] on div "וובינר הצגת עסקה בצומת סביון [DATE] 5:57 PM Published Yes [URL][DOMAIN_NAME] [D…" at bounding box center [498, 330] width 704 height 19
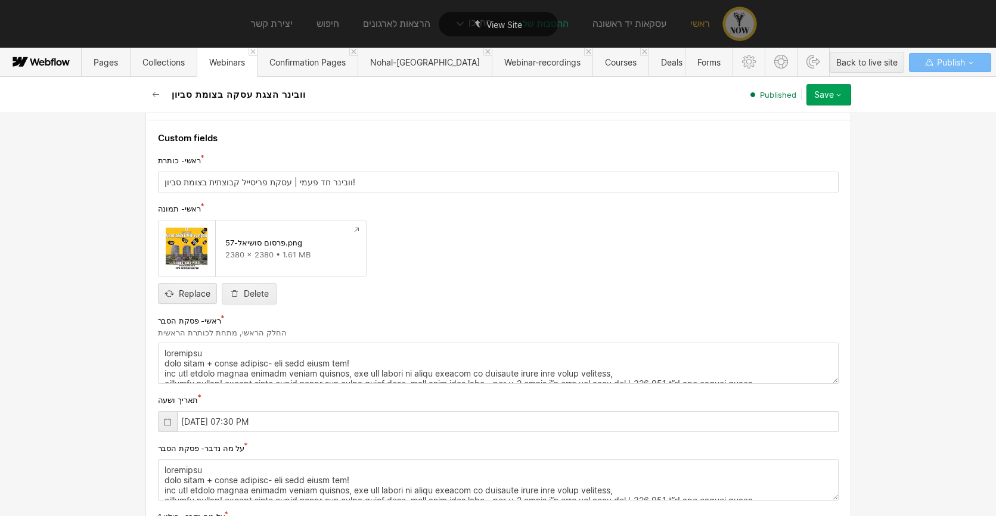
scroll to position [163, 0]
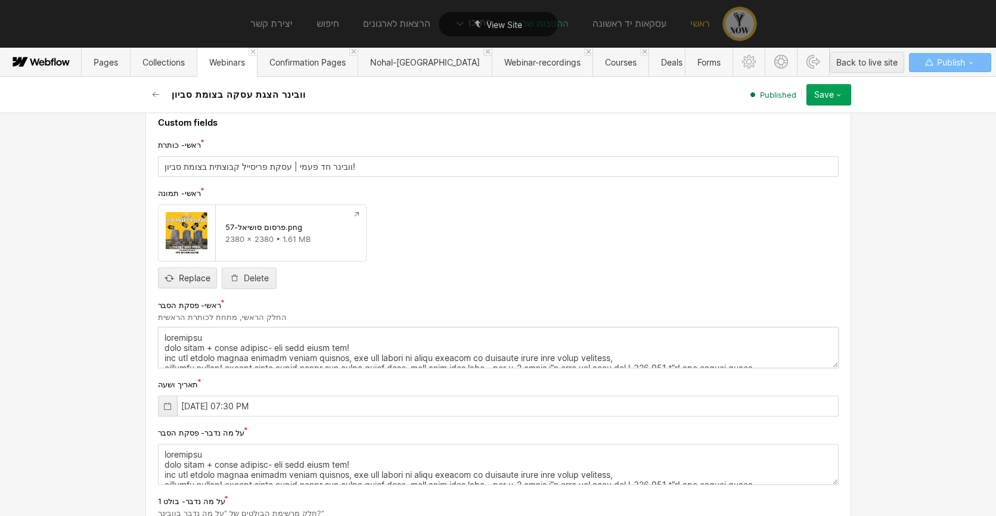
click at [234, 359] on textarea at bounding box center [498, 347] width 681 height 41
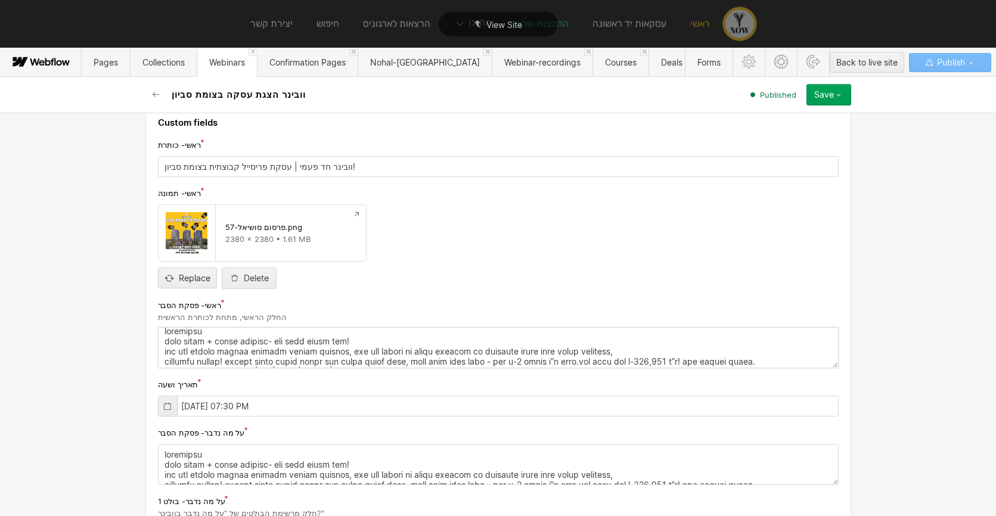
drag, startPoint x: 166, startPoint y: 340, endPoint x: 166, endPoint y: 347, distance: 7.7
click at [165, 340] on textarea at bounding box center [498, 347] width 681 height 41
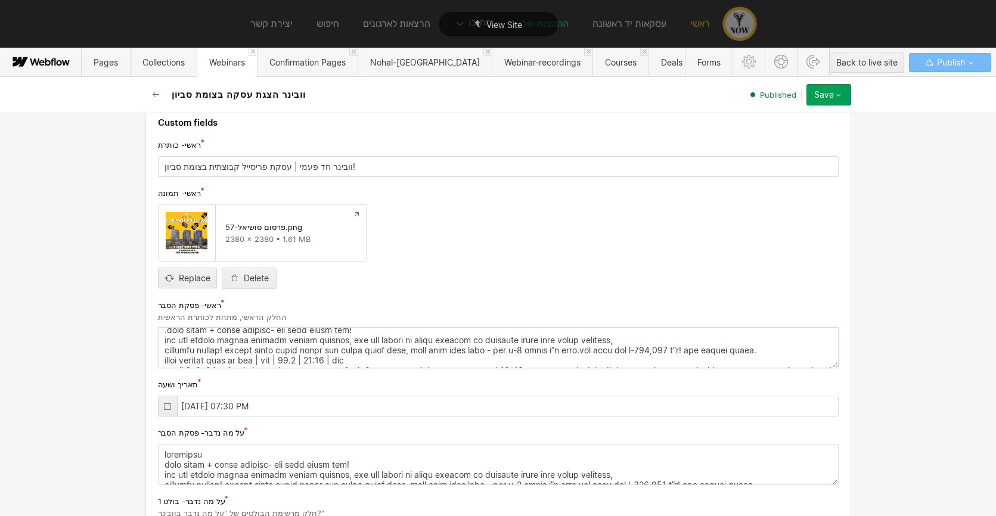
scroll to position [21, 0]
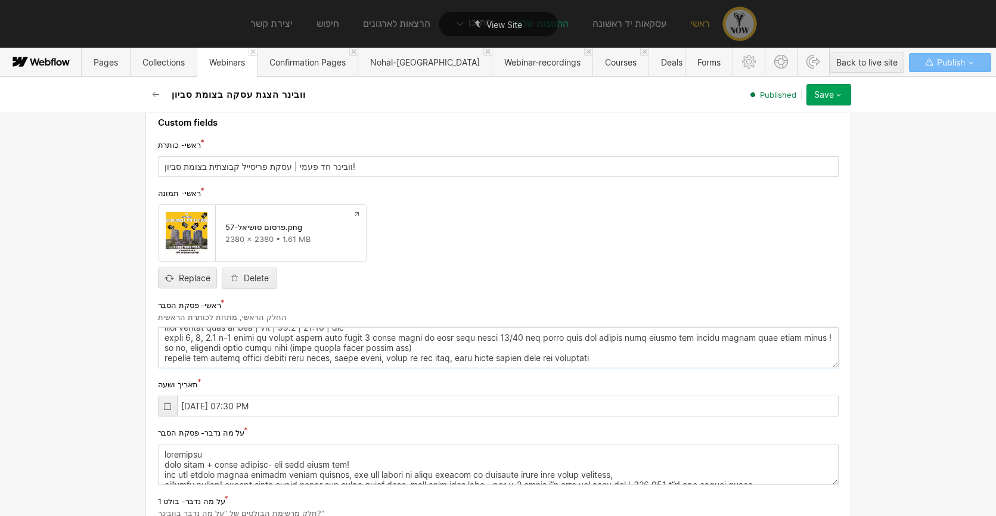
drag, startPoint x: 320, startPoint y: 357, endPoint x: 228, endPoint y: 356, distance: 92.4
click at [225, 356] on textarea at bounding box center [498, 347] width 681 height 41
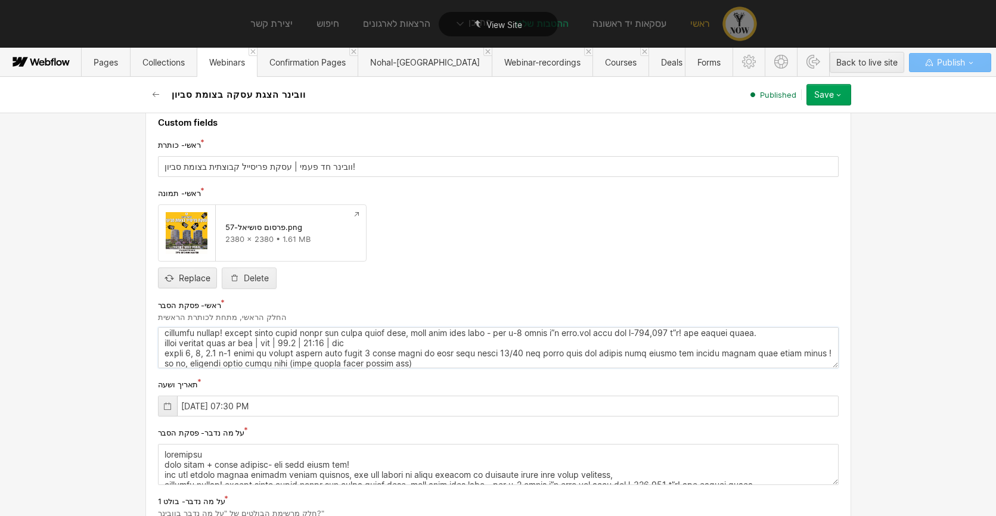
click at [322, 341] on textarea at bounding box center [498, 347] width 681 height 41
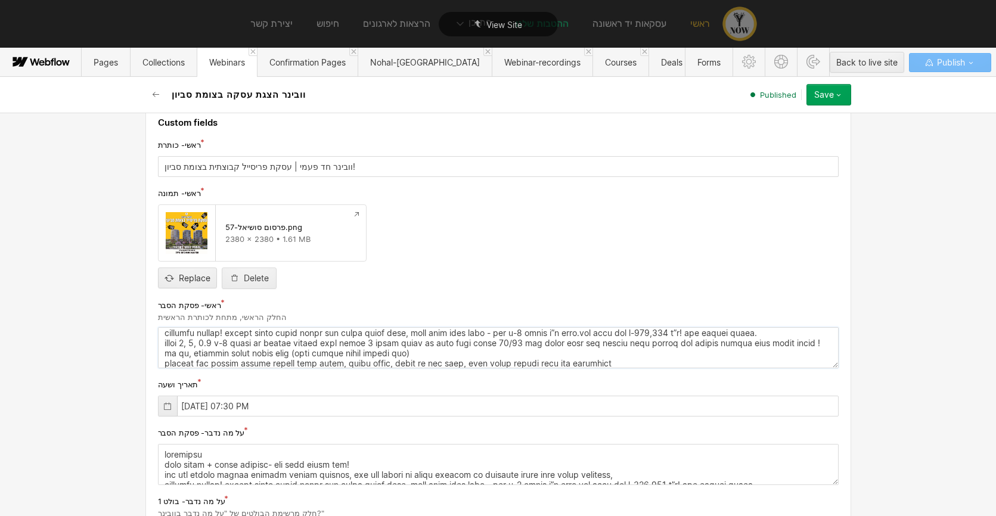
click at [368, 343] on textarea at bounding box center [498, 347] width 681 height 41
click at [329, 343] on textarea at bounding box center [498, 347] width 681 height 41
click at [678, 344] on textarea at bounding box center [498, 347] width 681 height 41
click at [605, 344] on textarea at bounding box center [498, 347] width 681 height 41
click at [605, 343] on textarea at bounding box center [498, 347] width 681 height 41
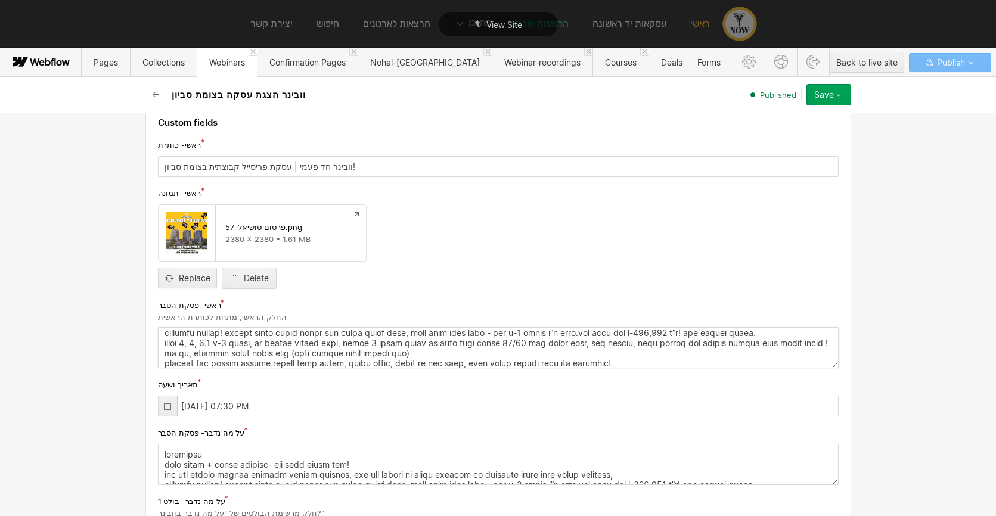
click at [500, 343] on textarea at bounding box center [498, 347] width 681 height 41
click at [434, 343] on textarea at bounding box center [498, 347] width 681 height 41
click at [431, 342] on textarea at bounding box center [498, 347] width 681 height 41
click at [332, 345] on textarea at bounding box center [498, 347] width 681 height 41
click at [310, 343] on textarea at bounding box center [498, 347] width 681 height 41
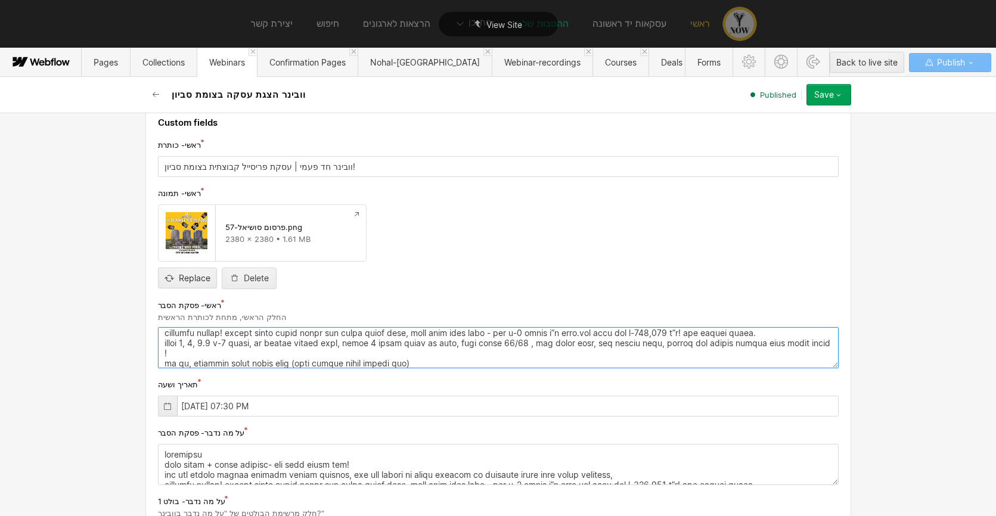
drag, startPoint x: 165, startPoint y: 343, endPoint x: 175, endPoint y: 378, distance: 35.9
click at [166, 344] on textarea at bounding box center [498, 347] width 681 height 41
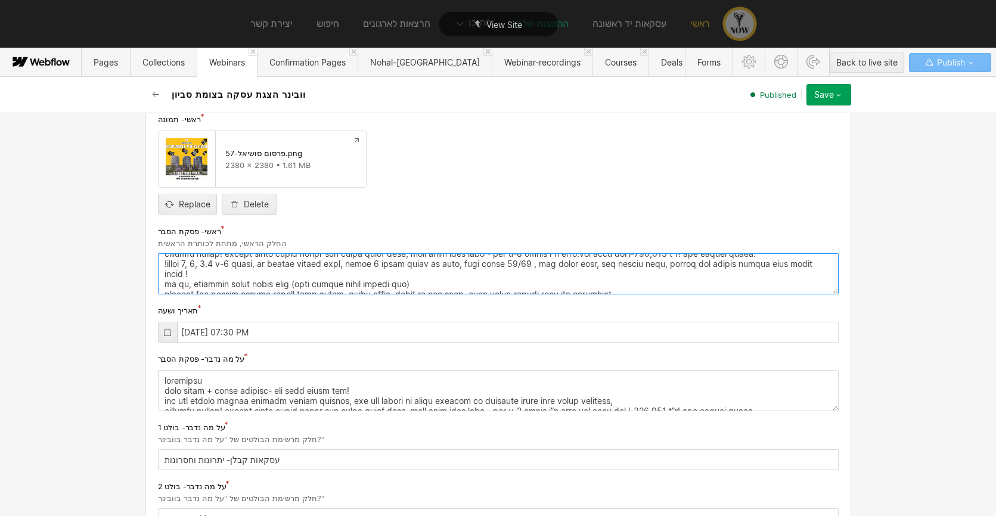
scroll to position [241, 0]
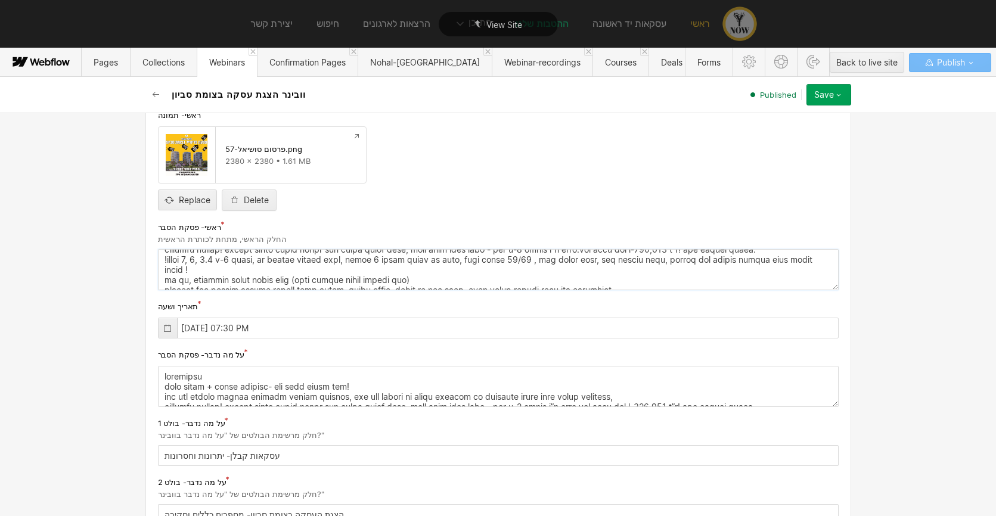
click at [250, 272] on textarea at bounding box center [498, 269] width 681 height 41
type textarea "loremipsu .dolo sitam + conse adipisc- eli sedd eiusm tem! inc utl etdolo magna…"
click at [280, 387] on textarea at bounding box center [498, 386] width 681 height 41
paste textarea ".עסקה מעולה + ובפעם הראשונה- ללא עמלת תיווך כלל! כמה זמן חיפשתי לקהילה פריסייל …"
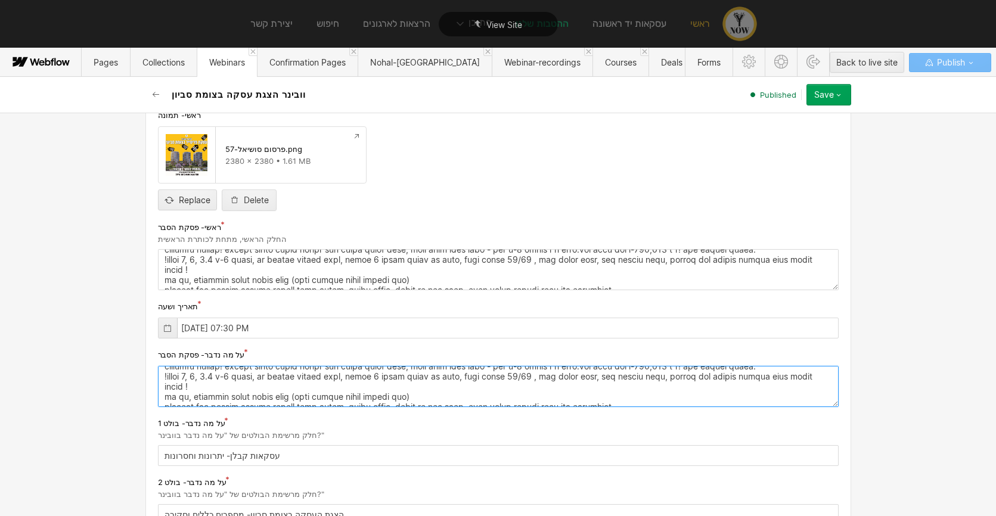
scroll to position [1015, 0]
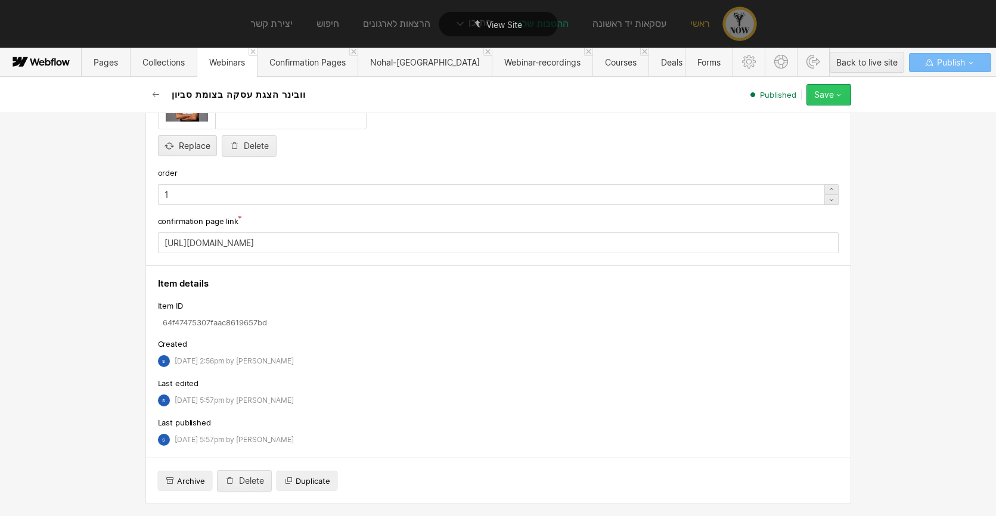
type textarea "loremipsu .dolo sitam + conse adipisc- eli sedd eiusm tem! inc utl etdolo magna…"
click at [817, 97] on div "Save" at bounding box center [824, 95] width 20 height 10
click at [788, 138] on div "Republish" at bounding box center [791, 135] width 118 height 16
